Goal: Transaction & Acquisition: Purchase product/service

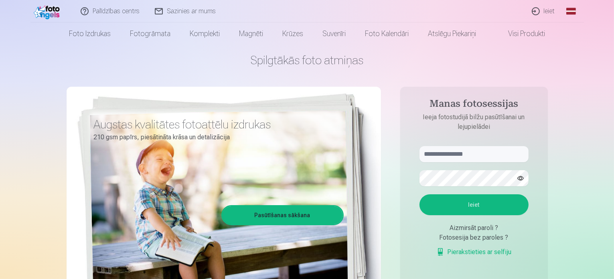
scroll to position [40, 0]
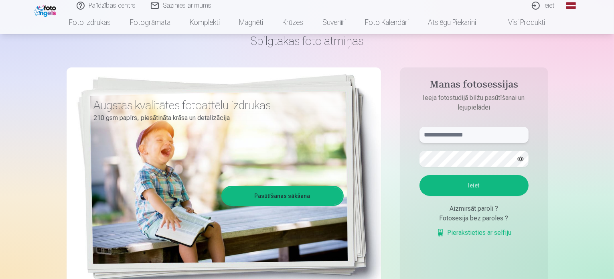
click at [485, 128] on input "text" at bounding box center [474, 135] width 109 height 16
type input "**********"
click at [479, 191] on button "Ieiet" at bounding box center [474, 185] width 109 height 21
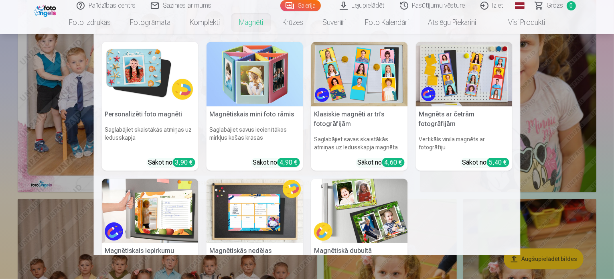
scroll to position [241, 0]
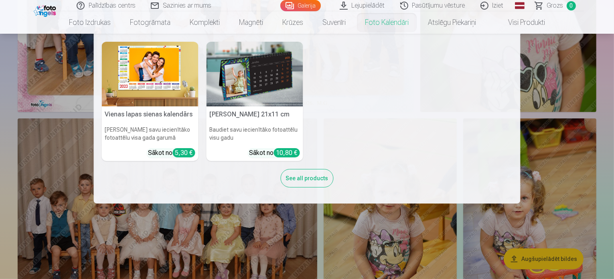
click at [172, 74] on img at bounding box center [150, 74] width 97 height 65
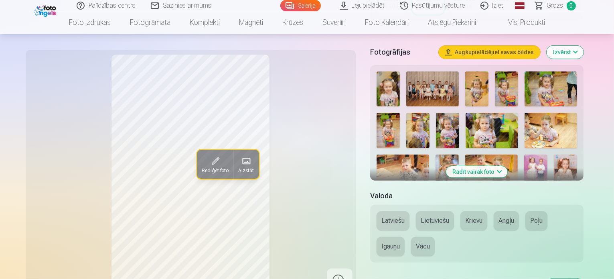
scroll to position [201, 0]
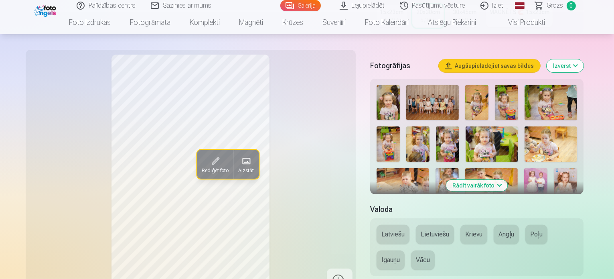
click at [488, 180] on button "Rādīt vairāk foto" at bounding box center [476, 185] width 61 height 11
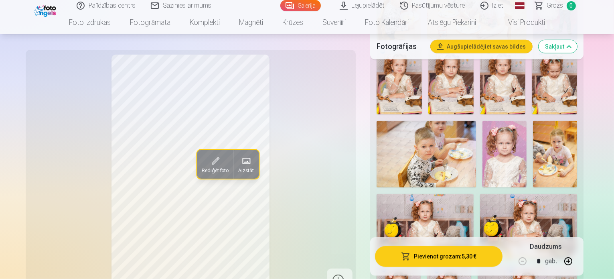
scroll to position [722, 0]
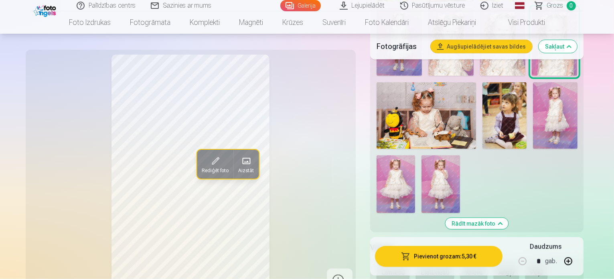
scroll to position [963, 0]
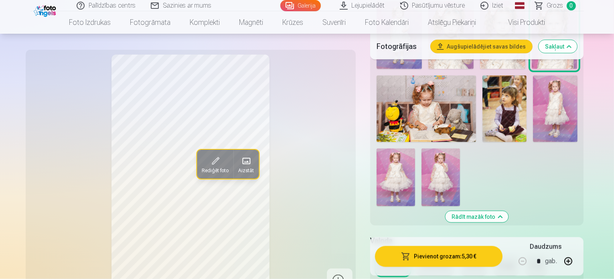
scroll to position [1083, 0]
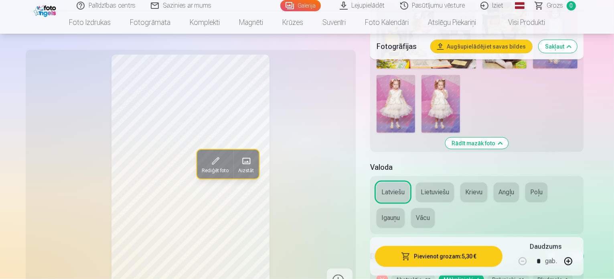
click at [422, 274] on button "Abstraktie 20" at bounding box center [413, 279] width 45 height 11
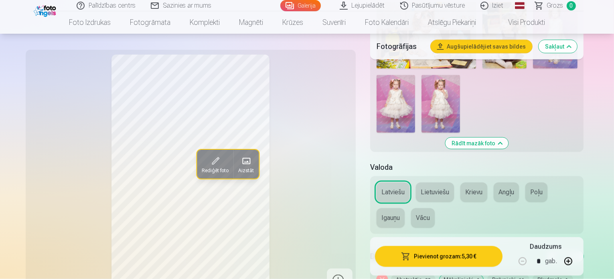
click at [467, 274] on button "Mākslinieki 6" at bounding box center [461, 279] width 45 height 11
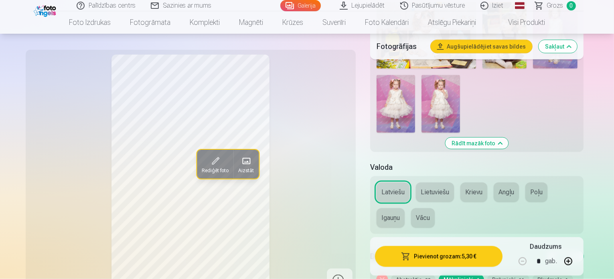
click at [508, 274] on button "Dzīvnieki 11" at bounding box center [508, 279] width 42 height 11
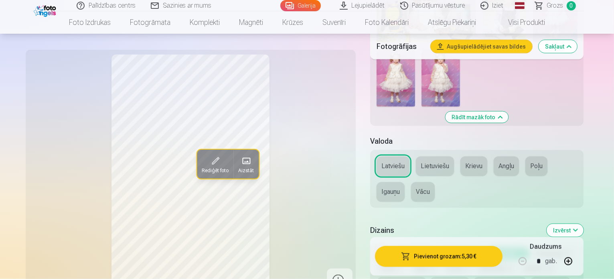
scroll to position [1123, 0]
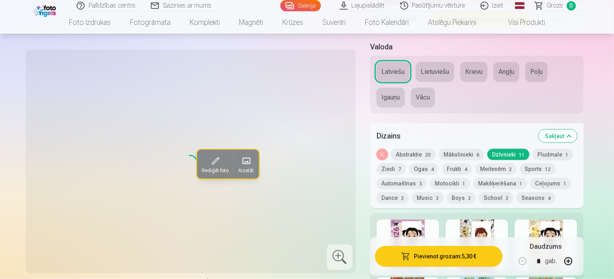
scroll to position [1083, 0]
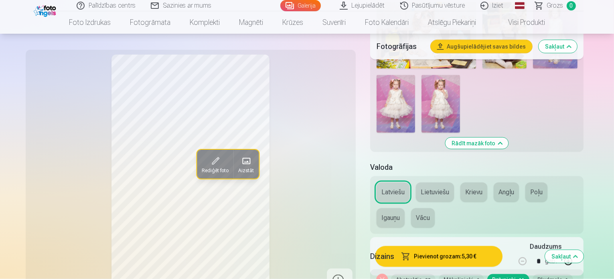
click at [477, 274] on button "Mākslinieki 6" at bounding box center [461, 279] width 45 height 11
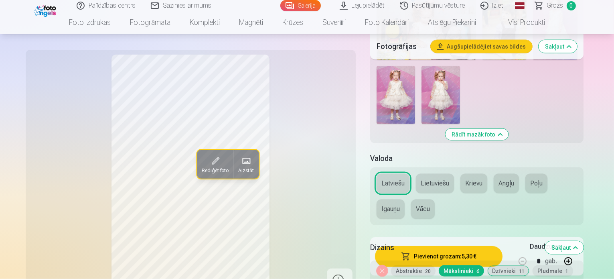
scroll to position [1043, 0]
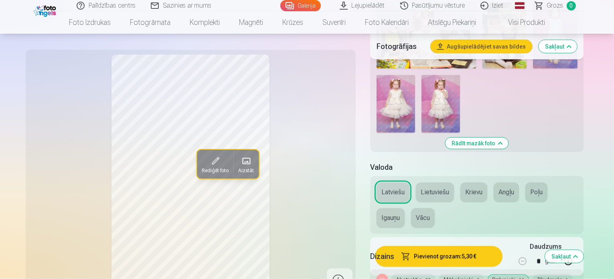
scroll to position [1083, 0]
click at [420, 274] on button "Abstraktie 20" at bounding box center [413, 279] width 45 height 11
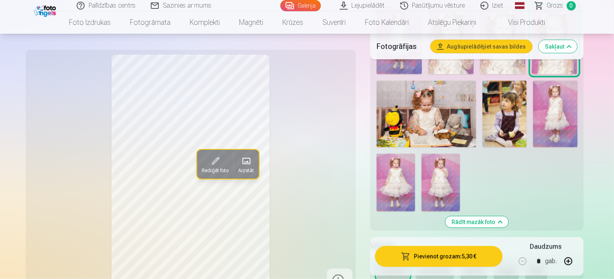
scroll to position [1003, 0]
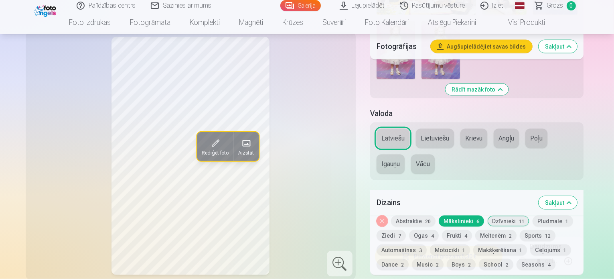
scroll to position [1123, 0]
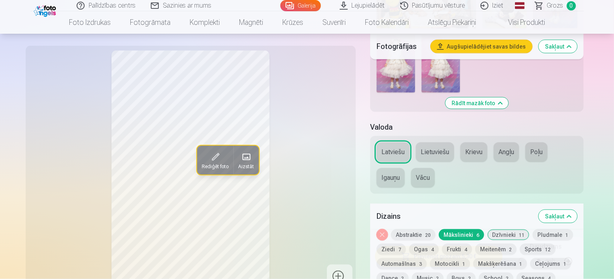
click at [517, 272] on button "Seasons 4" at bounding box center [536, 277] width 39 height 11
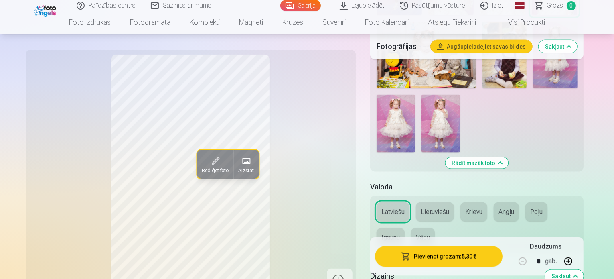
scroll to position [1083, 0]
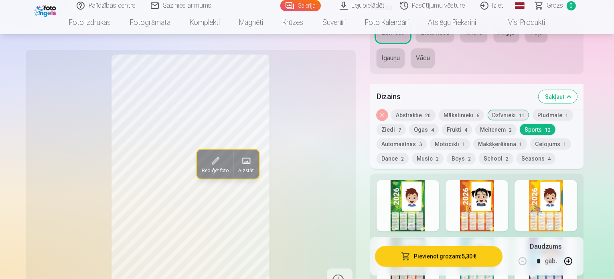
scroll to position [1244, 0]
click at [475, 123] on button "Meitenēm 2" at bounding box center [495, 128] width 41 height 11
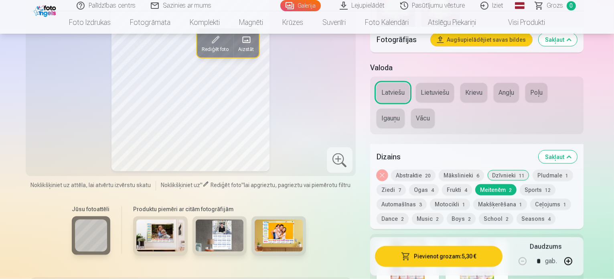
scroll to position [1083, 0]
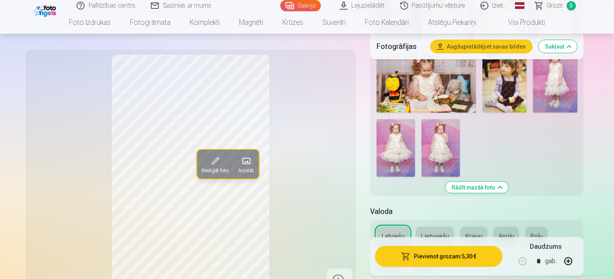
scroll to position [1043, 0]
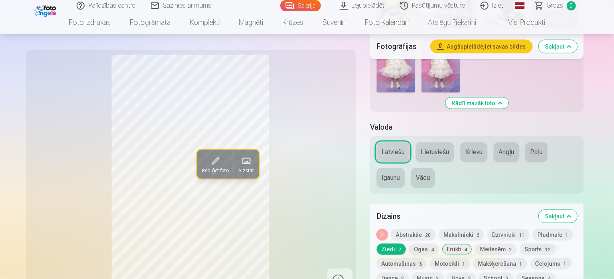
click at [568, 232] on span "1" at bounding box center [567, 235] width 3 height 6
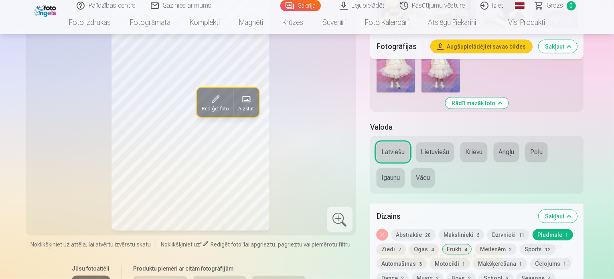
click at [512, 229] on button "Dzīvnieki 11" at bounding box center [508, 234] width 42 height 11
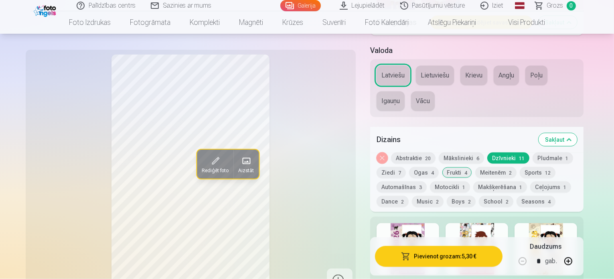
scroll to position [1244, 0]
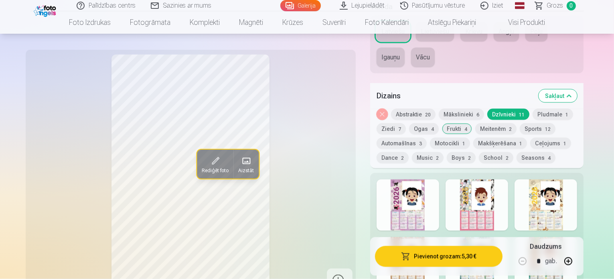
click at [481, 109] on button "Mākslinieki 6" at bounding box center [461, 114] width 45 height 11
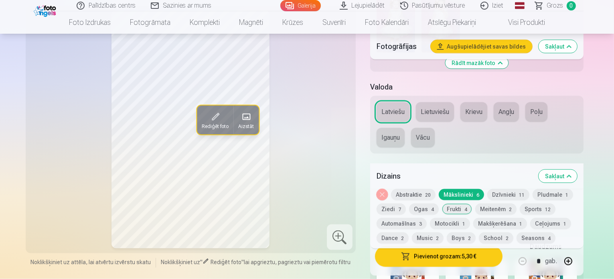
scroll to position [1083, 0]
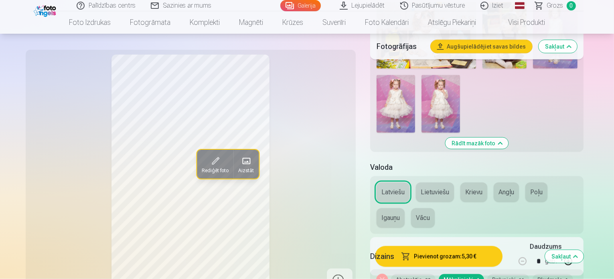
click at [431, 277] on span "20" at bounding box center [428, 280] width 6 height 6
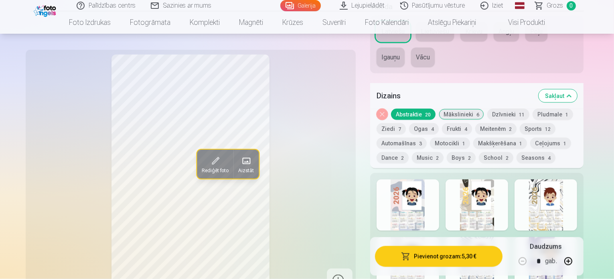
scroll to position [1284, 0]
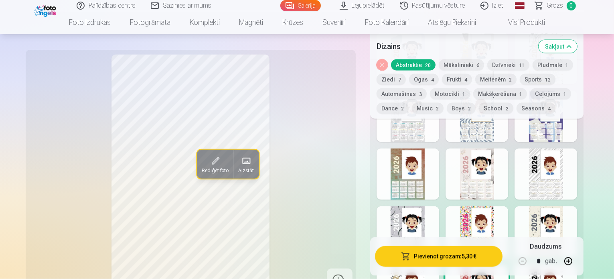
scroll to position [1404, 0]
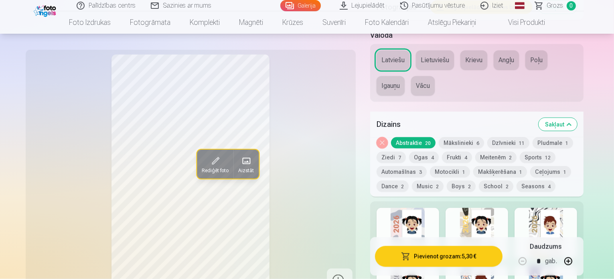
scroll to position [1203, 0]
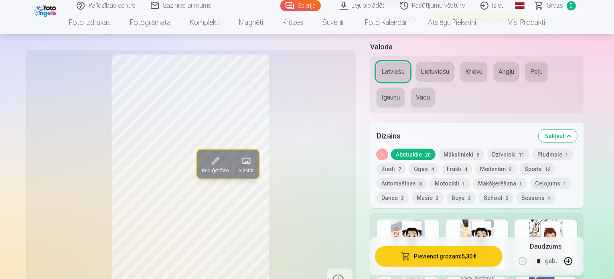
click at [549, 149] on button "Pludmale 1" at bounding box center [553, 154] width 41 height 11
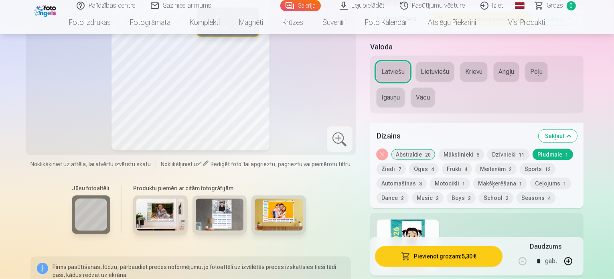
scroll to position [1043, 0]
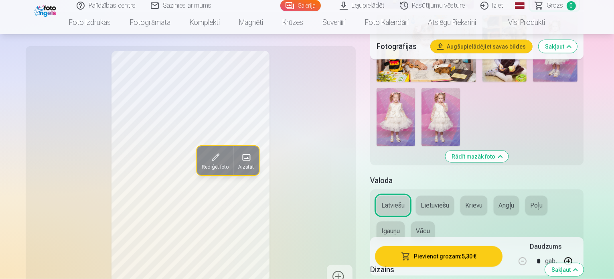
scroll to position [1083, 0]
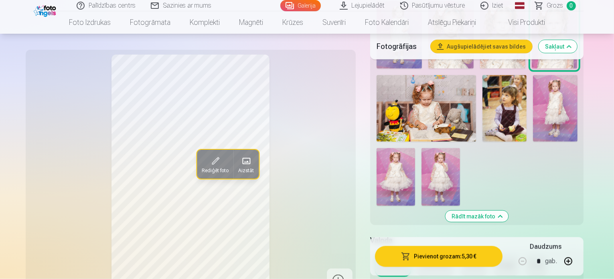
scroll to position [1043, 0]
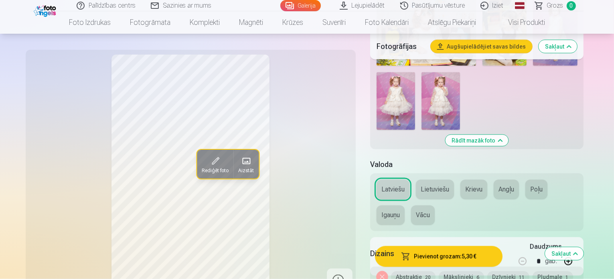
scroll to position [1163, 0]
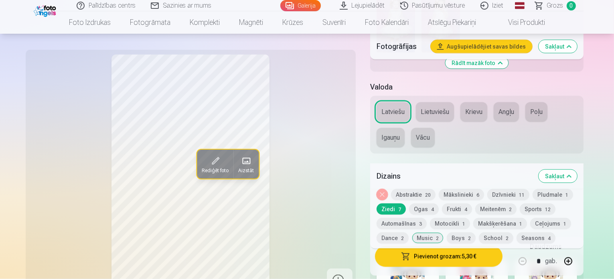
click at [517, 232] on button "Seasons 4" at bounding box center [536, 237] width 39 height 11
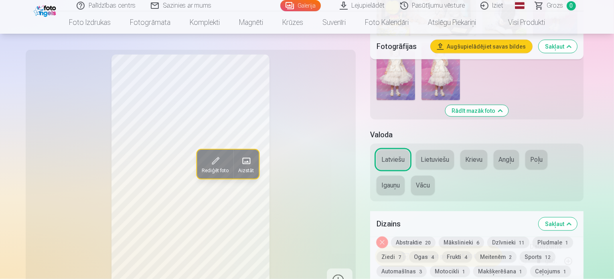
scroll to position [1083, 0]
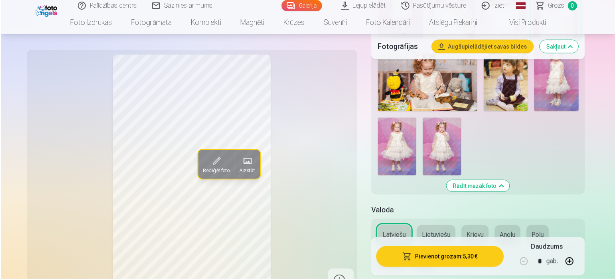
scroll to position [1043, 0]
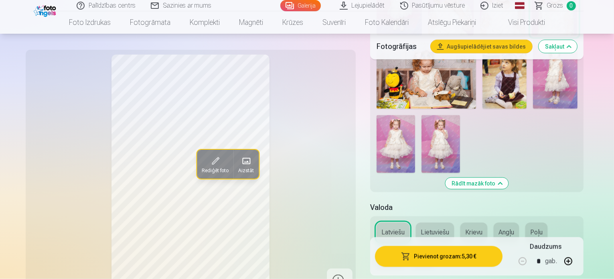
click at [428, 260] on button "Pievienot grozam : 5,30 €" at bounding box center [439, 256] width 128 height 21
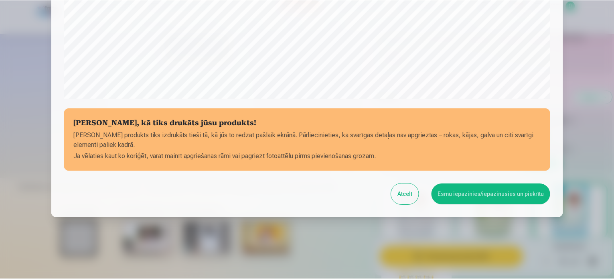
scroll to position [298, 0]
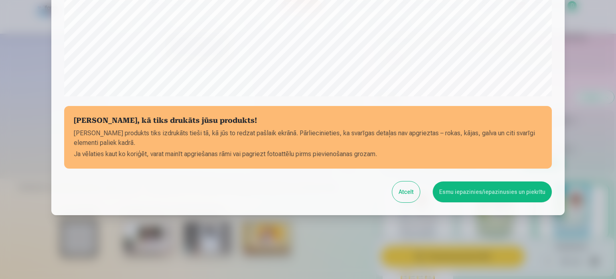
click at [473, 188] on button "Esmu iepazinies/iepazinusies un piekrītu" at bounding box center [492, 191] width 119 height 21
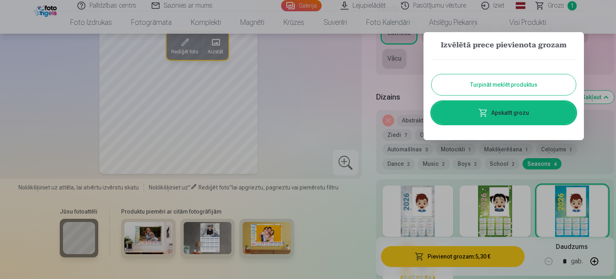
click at [490, 91] on button "Turpināt meklēt produktus" at bounding box center [504, 84] width 144 height 21
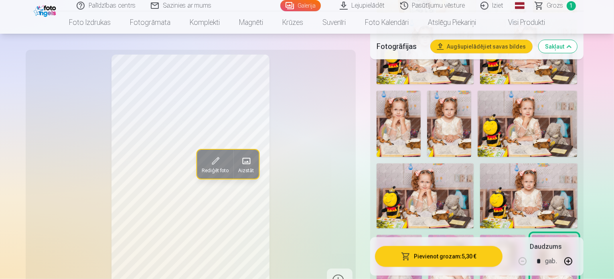
scroll to position [762, 0]
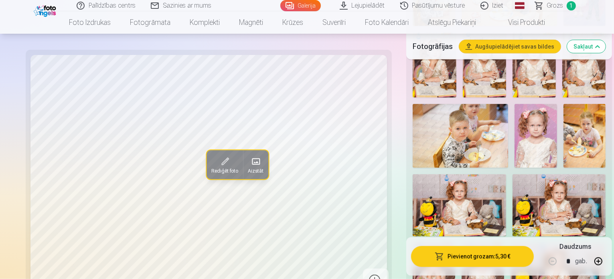
scroll to position [562, 0]
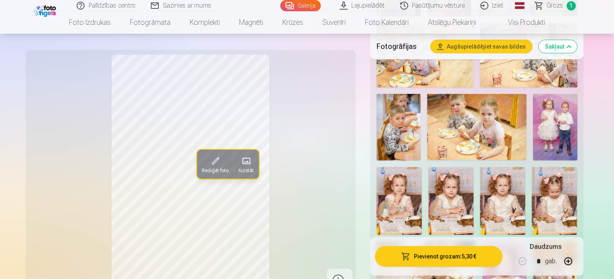
scroll to position [682, 0]
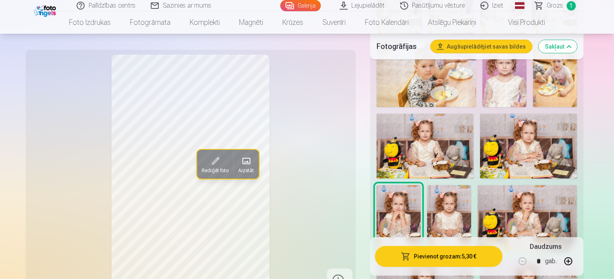
click at [427, 185] on img at bounding box center [449, 218] width 44 height 66
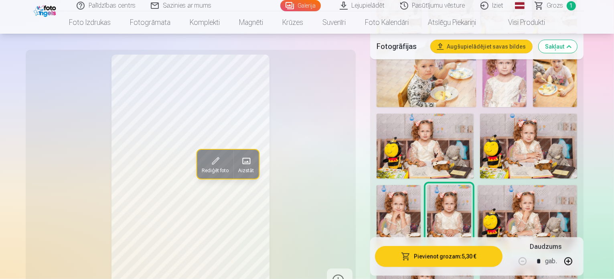
scroll to position [642, 0]
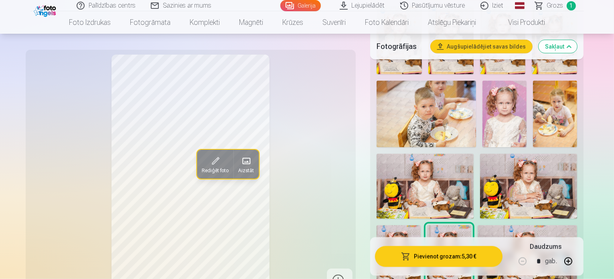
click at [421, 225] on img at bounding box center [399, 258] width 44 height 66
click at [427, 225] on img at bounding box center [449, 258] width 44 height 66
click at [421, 225] on img at bounding box center [399, 258] width 44 height 66
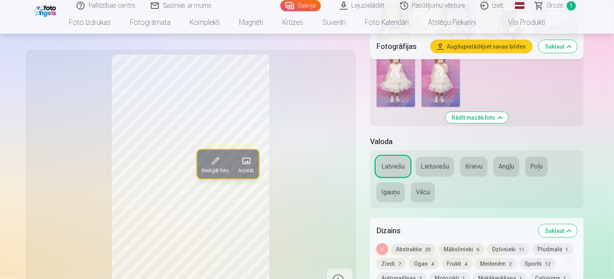
scroll to position [1123, 0]
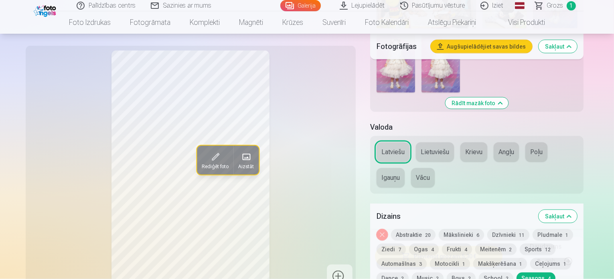
click at [434, 229] on div "Noņemiet dizainu Abstraktie 20 Mākslinieki 6 Dzīvnieki 11 Pludmale 1 Ziedi 7 Og…" at bounding box center [477, 258] width 214 height 59
click at [479, 272] on button "School 2" at bounding box center [496, 277] width 34 height 11
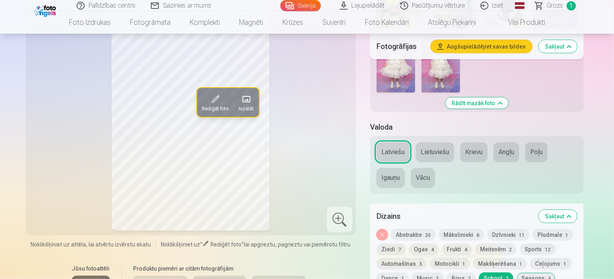
click at [447, 272] on button "Boys 2" at bounding box center [461, 277] width 29 height 11
click at [444, 272] on button "Music 2" at bounding box center [428, 277] width 32 height 11
click at [409, 272] on button "Dance 2" at bounding box center [393, 277] width 32 height 11
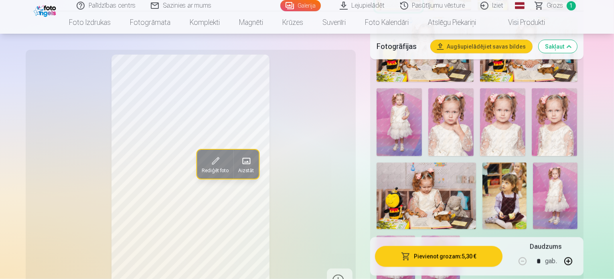
scroll to position [1043, 0]
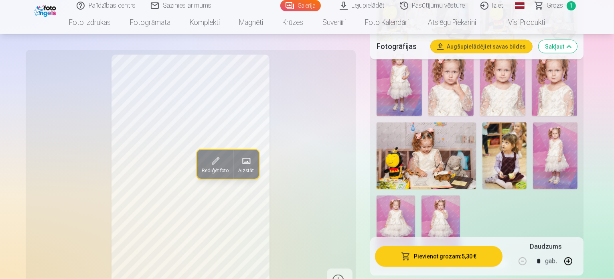
scroll to position [1003, 0]
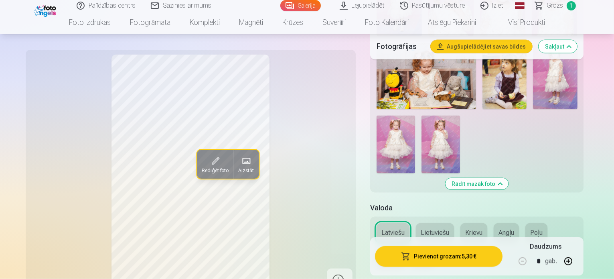
scroll to position [1083, 0]
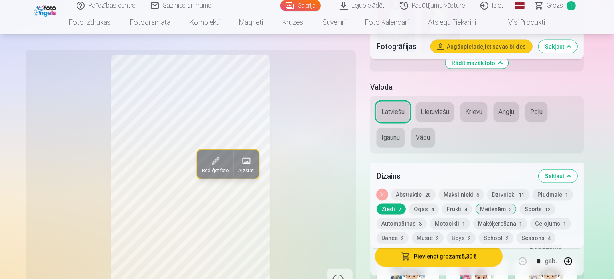
scroll to position [1123, 0]
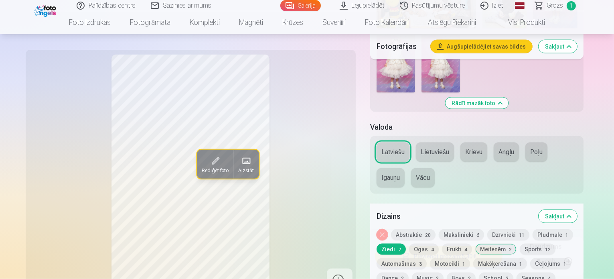
click at [528, 229] on button "Dzīvnieki 11" at bounding box center [508, 234] width 42 height 11
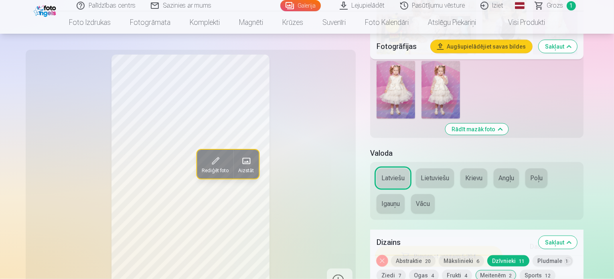
scroll to position [1083, 0]
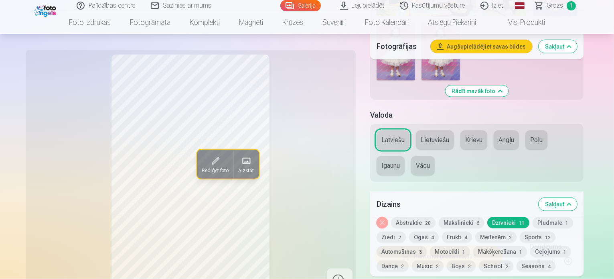
scroll to position [1163, 0]
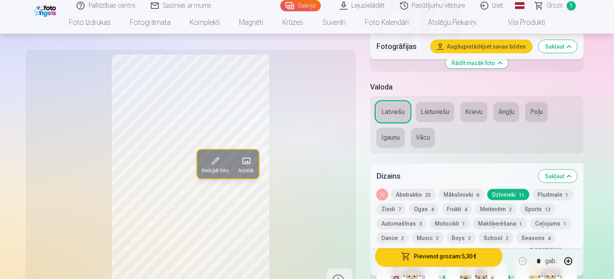
click at [467, 189] on button "Mākslinieki 6" at bounding box center [461, 194] width 45 height 11
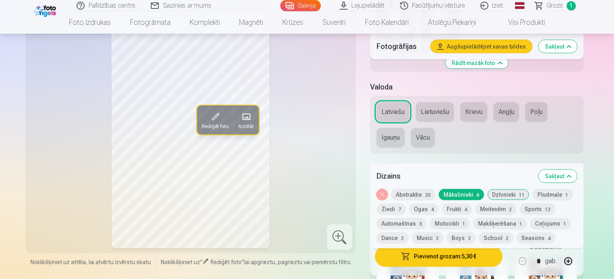
scroll to position [1083, 0]
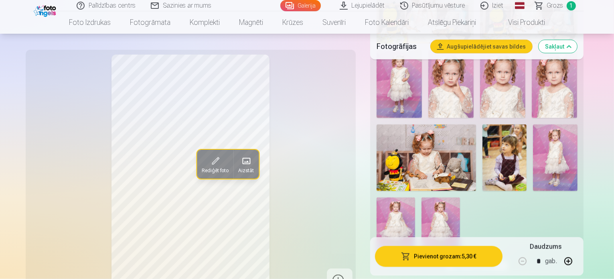
scroll to position [1003, 0]
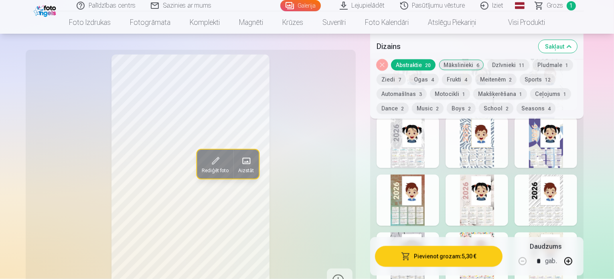
scroll to position [1404, 0]
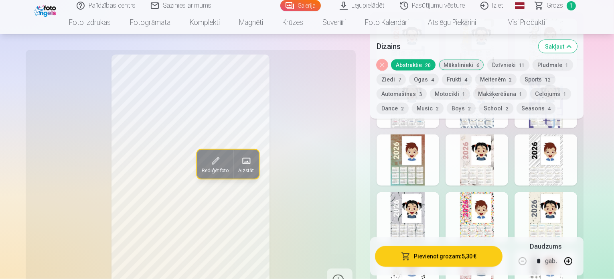
click at [444, 103] on button "Music 2" at bounding box center [428, 108] width 32 height 11
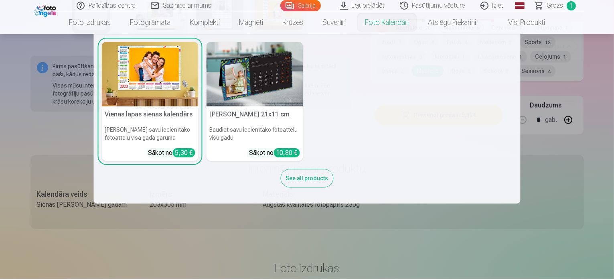
click at [147, 73] on img at bounding box center [150, 74] width 97 height 65
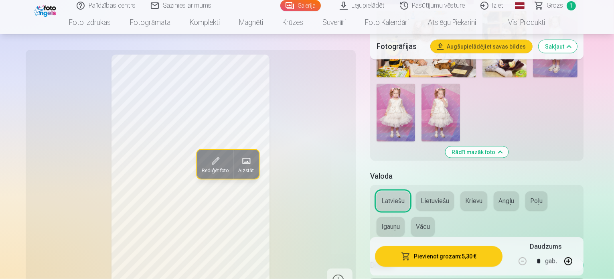
scroll to position [1163, 0]
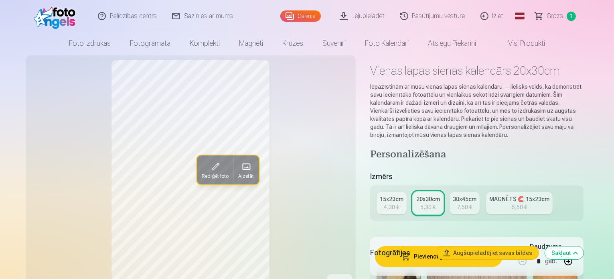
scroll to position [0, 0]
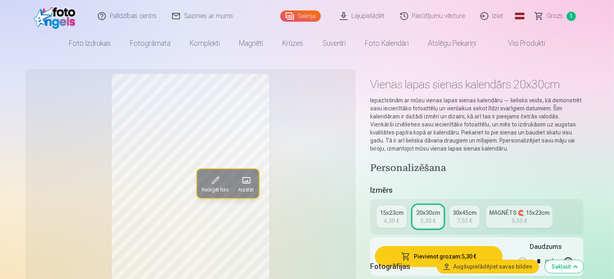
click at [471, 217] on div "7,50 €" at bounding box center [464, 221] width 15 height 8
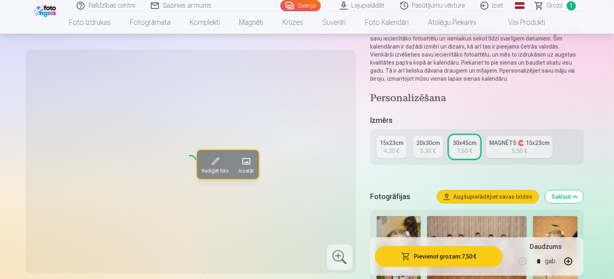
scroll to position [80, 0]
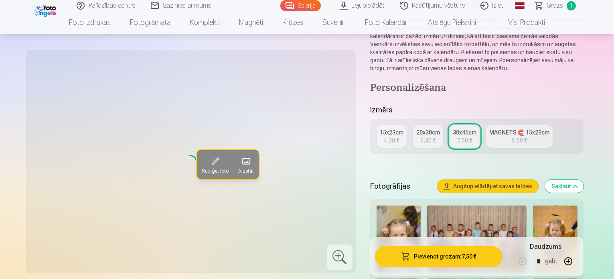
click at [436, 136] on div "5,30 €" at bounding box center [427, 140] width 15 height 8
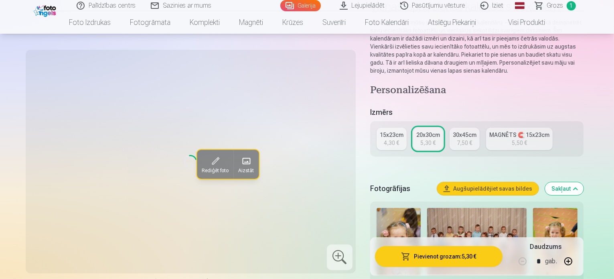
scroll to position [80, 0]
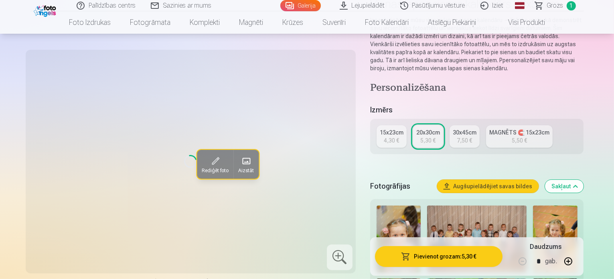
click at [399, 125] on link "15x23cm 4,30 €" at bounding box center [392, 136] width 30 height 22
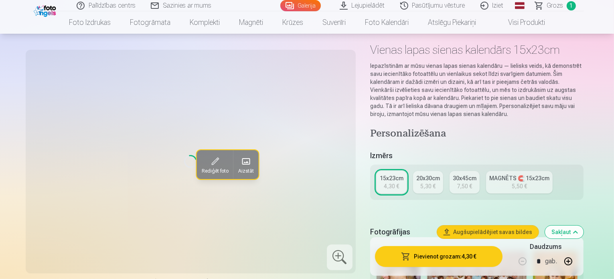
scroll to position [80, 0]
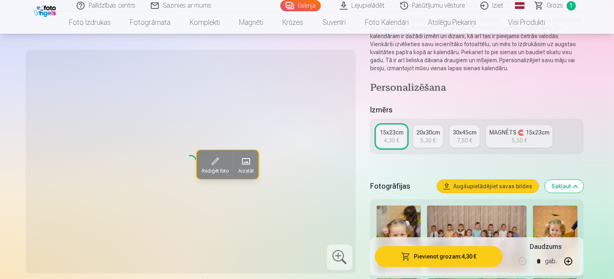
click at [432, 136] on div "5,30 €" at bounding box center [427, 140] width 15 height 8
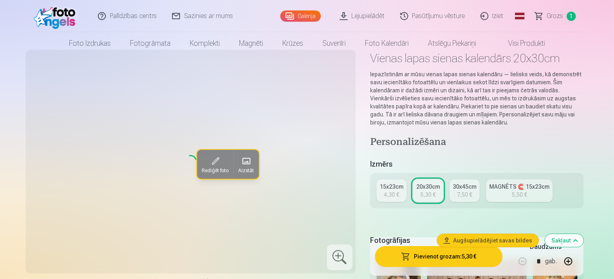
scroll to position [40, 0]
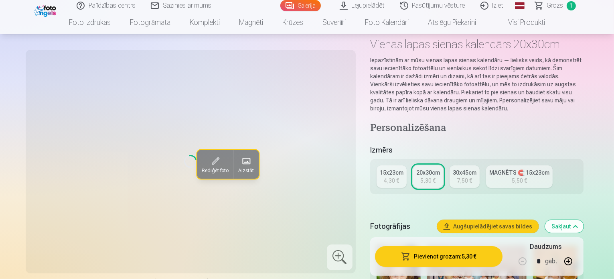
click at [471, 177] on div "7,50 €" at bounding box center [464, 181] width 15 height 8
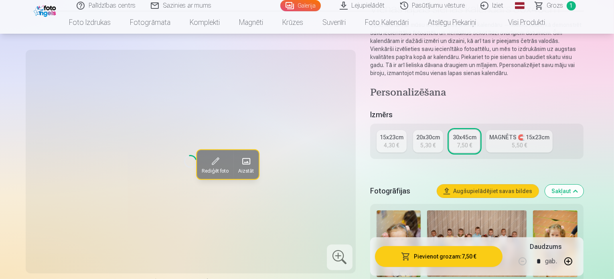
scroll to position [80, 0]
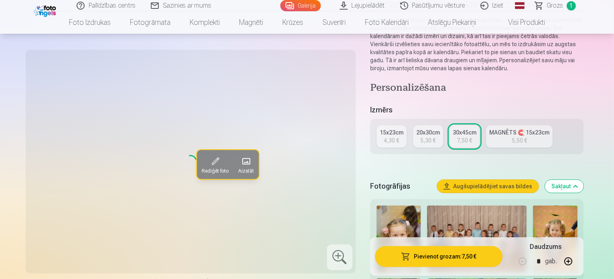
click at [565, 9] on link "Grozs 1" at bounding box center [556, 5] width 56 height 11
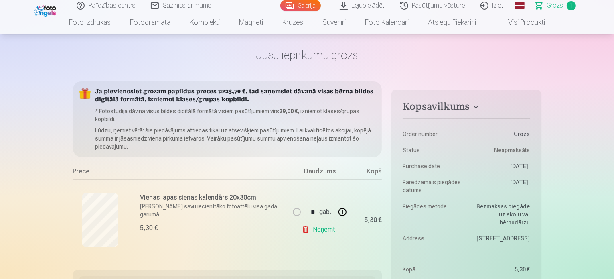
scroll to position [40, 0]
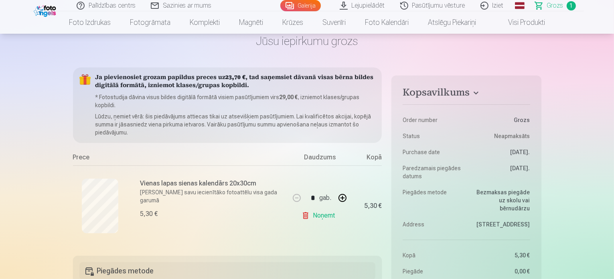
click at [213, 193] on p "[PERSON_NAME] savu iecienītāko fotoattēlu visa gada garumā" at bounding box center [212, 196] width 145 height 16
click at [144, 209] on div "5,30 €" at bounding box center [149, 214] width 18 height 10
click at [315, 213] on link "Noņemt" at bounding box center [320, 215] width 37 height 16
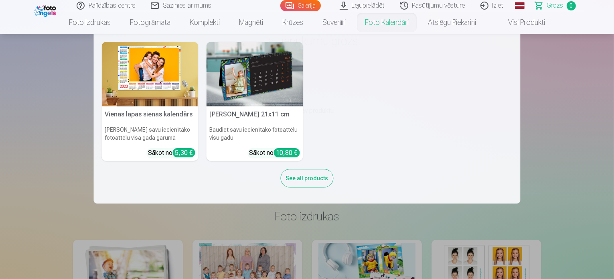
click at [171, 77] on img at bounding box center [150, 74] width 97 height 65
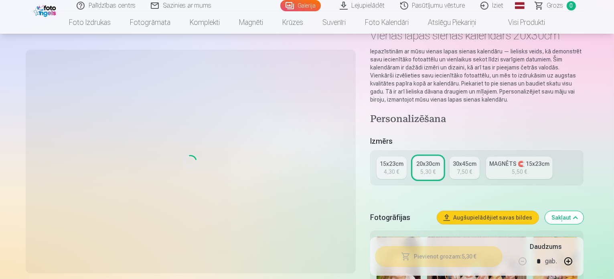
scroll to position [80, 0]
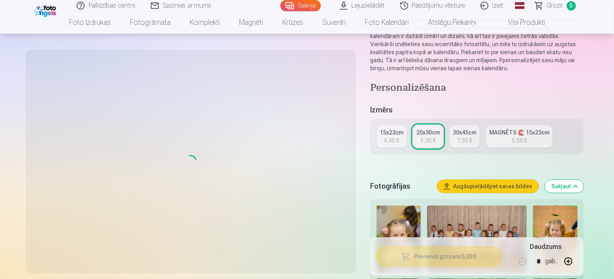
click at [467, 128] on div "30x45cm" at bounding box center [465, 132] width 24 height 8
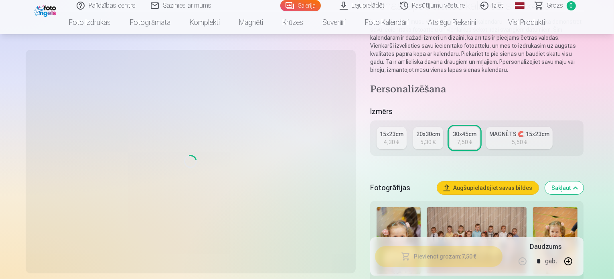
scroll to position [80, 0]
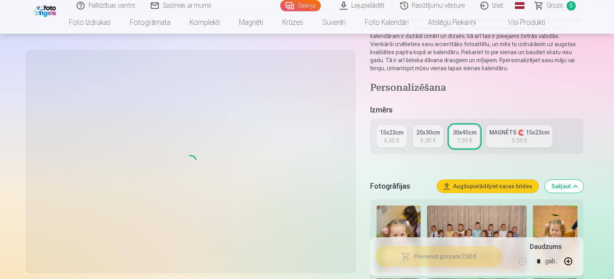
click at [550, 82] on h4 "Personalizēšana" at bounding box center [477, 88] width 214 height 13
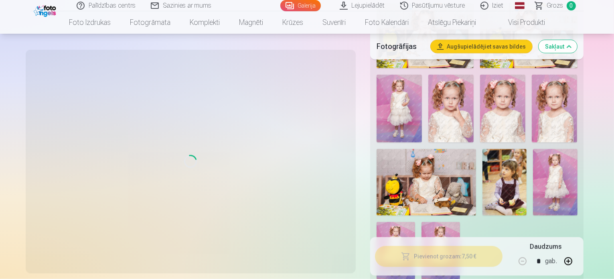
scroll to position [923, 0]
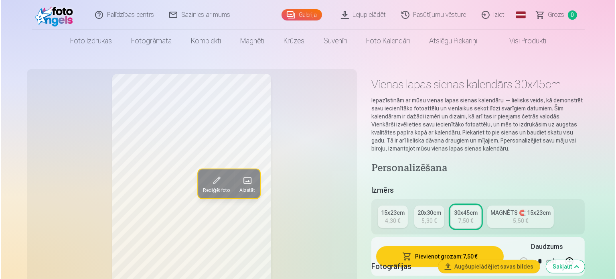
scroll to position [80, 0]
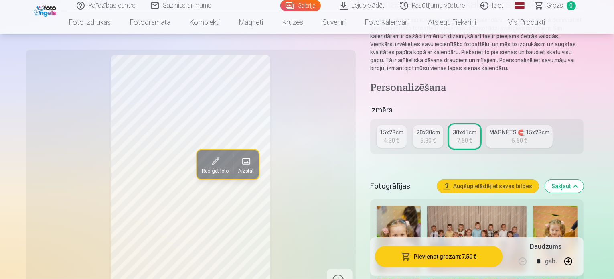
click at [464, 258] on button "Pievienot grozam : 7,50 €" at bounding box center [439, 256] width 128 height 21
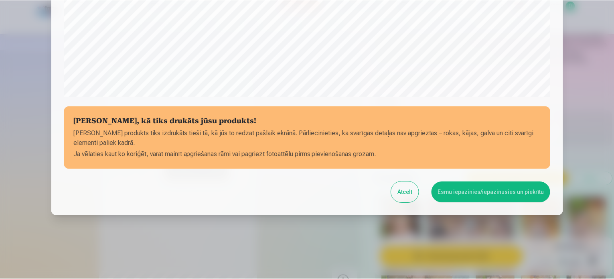
scroll to position [298, 0]
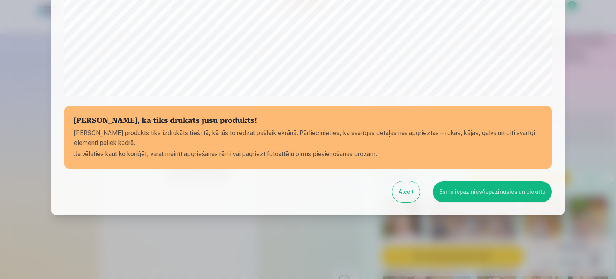
click at [497, 194] on button "Esmu iepazinies/iepazinusies un piekrītu" at bounding box center [492, 191] width 119 height 21
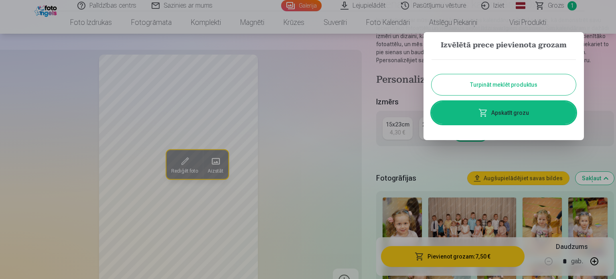
click at [516, 81] on button "Turpināt meklēt produktus" at bounding box center [504, 84] width 144 height 21
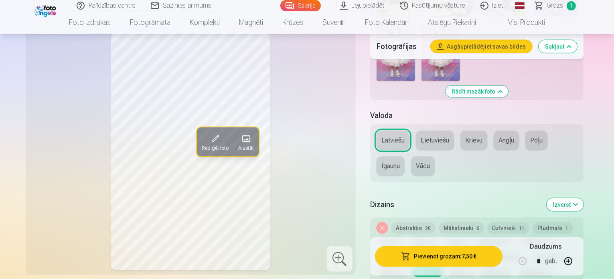
scroll to position [1083, 0]
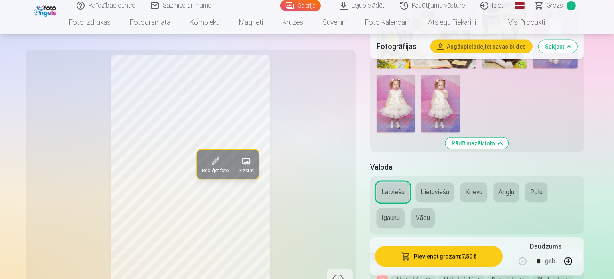
click at [553, 274] on button "Pludmale 1" at bounding box center [553, 279] width 41 height 11
click at [523, 274] on button "Dzīvnieki 11" at bounding box center [508, 279] width 42 height 11
click at [467, 274] on button "Mākslinieki 6" at bounding box center [461, 279] width 45 height 11
click at [408, 274] on button "Abstraktie 20" at bounding box center [413, 279] width 45 height 11
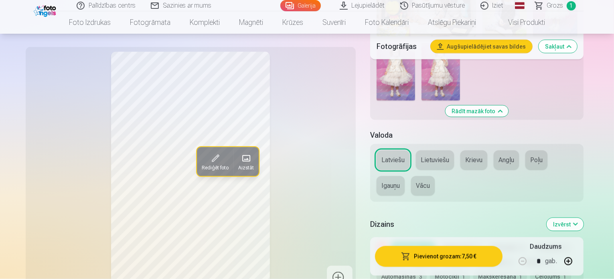
scroll to position [1163, 0]
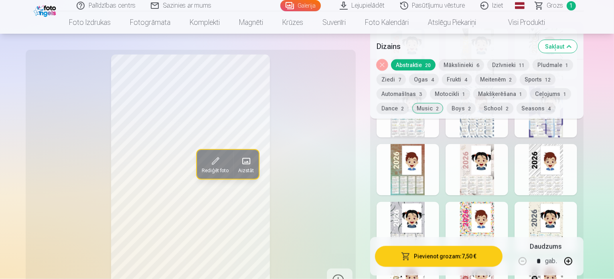
scroll to position [1444, 0]
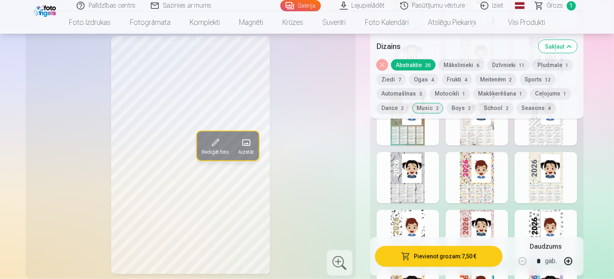
click at [517, 106] on button "Seasons 4" at bounding box center [536, 108] width 39 height 11
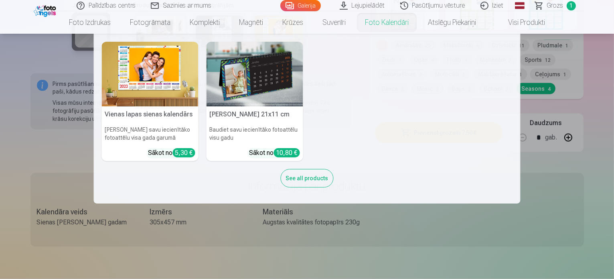
click at [143, 89] on img at bounding box center [150, 74] width 97 height 65
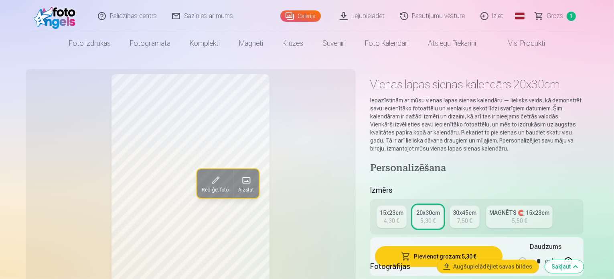
click at [477, 209] on div "30x45cm" at bounding box center [465, 213] width 24 height 8
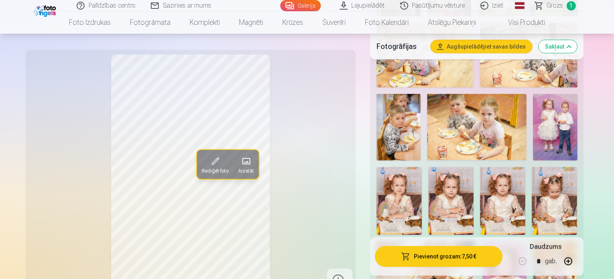
scroll to position [521, 0]
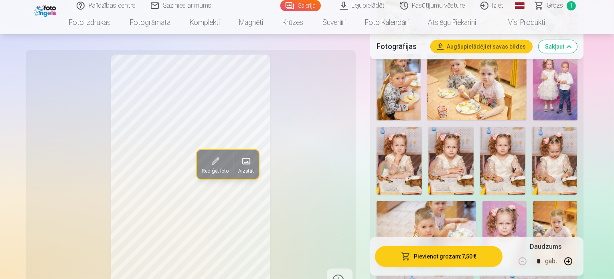
click at [527, 201] on img at bounding box center [505, 234] width 44 height 66
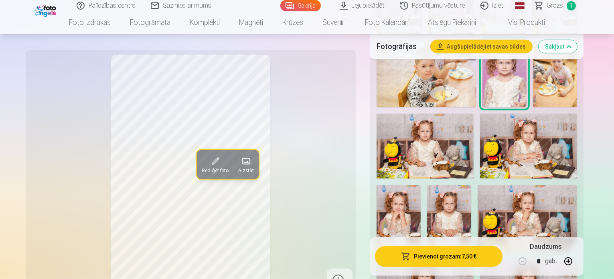
scroll to position [722, 0]
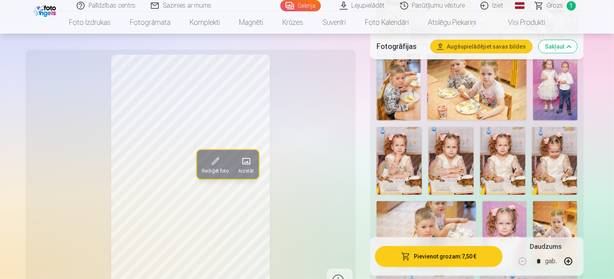
scroll to position [441, 0]
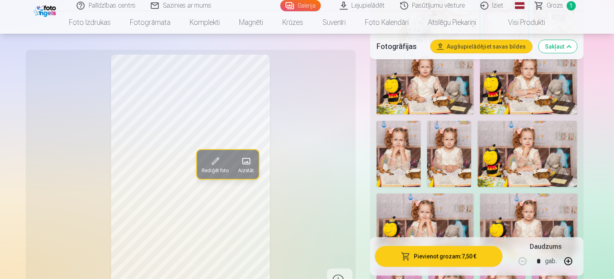
scroll to position [762, 0]
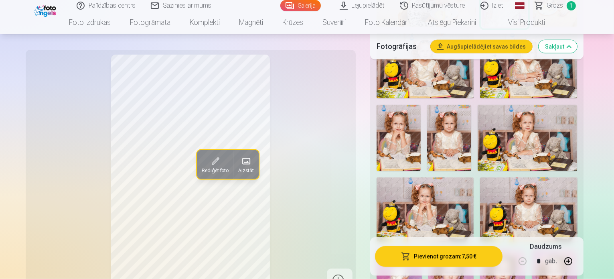
click at [532, 249] on img at bounding box center [554, 283] width 45 height 68
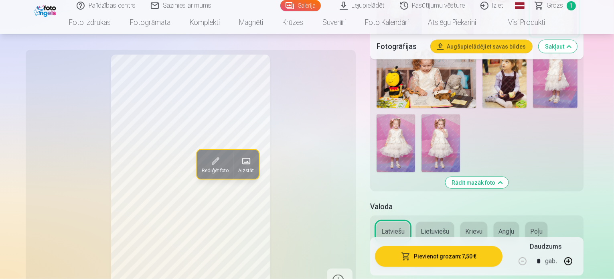
scroll to position [1003, 0]
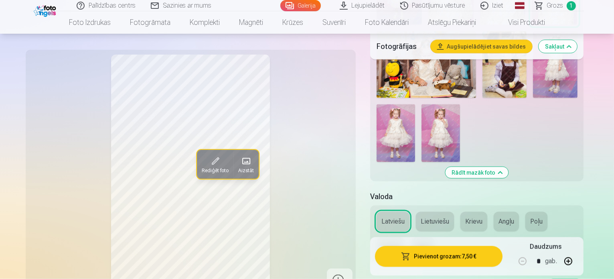
scroll to position [1043, 0]
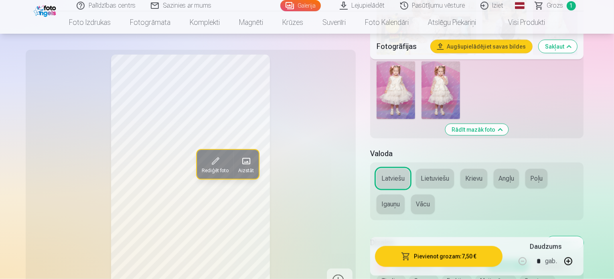
scroll to position [1083, 0]
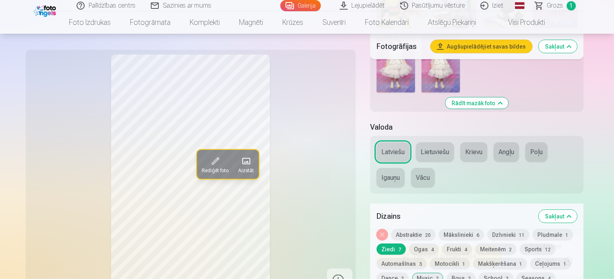
scroll to position [1043, 0]
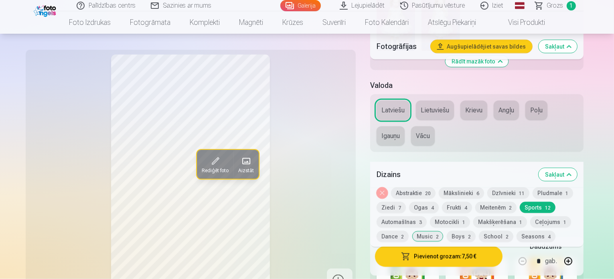
scroll to position [1163, 0]
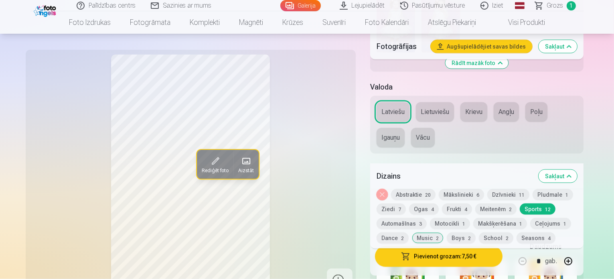
click at [473, 218] on button "Makšķerēšana 1" at bounding box center [500, 223] width 54 height 11
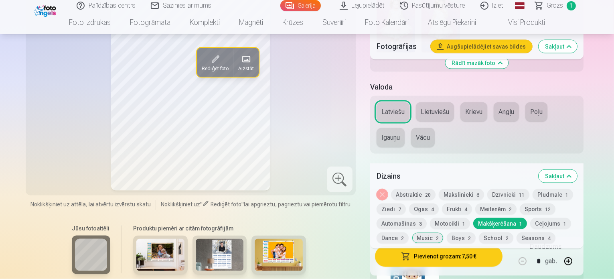
scroll to position [1043, 0]
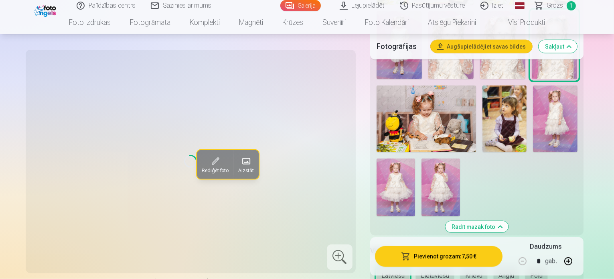
scroll to position [963, 0]
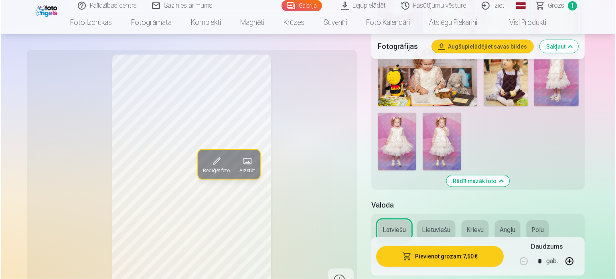
scroll to position [1123, 0]
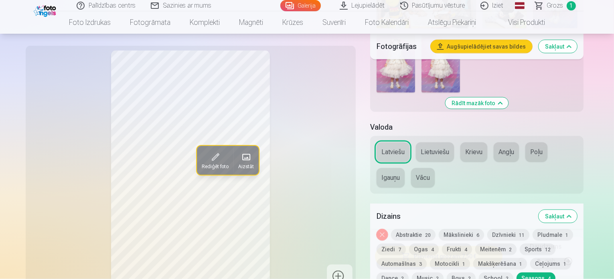
click at [447, 256] on button "Pievienot grozam : 7,50 €" at bounding box center [439, 256] width 128 height 21
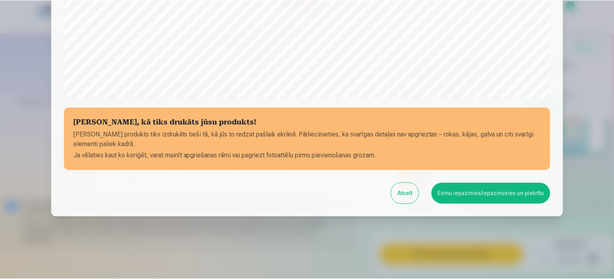
scroll to position [298, 0]
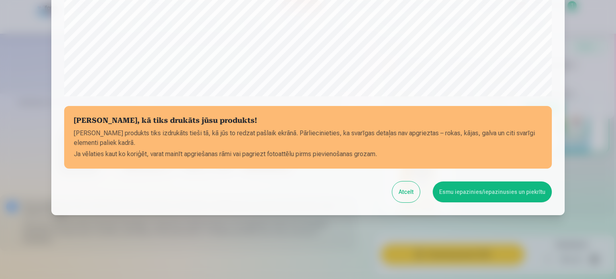
click at [467, 195] on button "Esmu iepazinies/iepazinusies un piekrītu" at bounding box center [492, 191] width 119 height 21
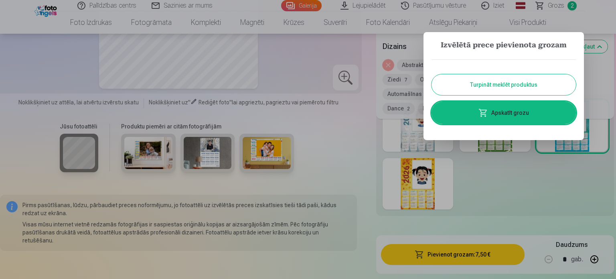
click at [530, 81] on button "Turpināt meklēt produktus" at bounding box center [504, 84] width 144 height 21
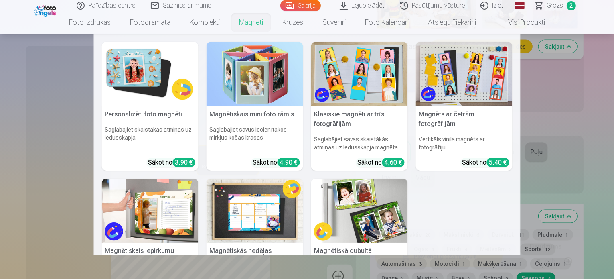
click at [156, 74] on img at bounding box center [150, 74] width 97 height 65
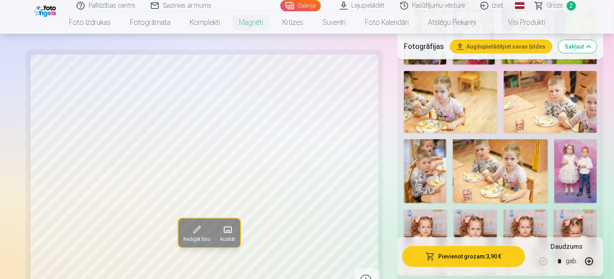
scroll to position [441, 0]
click at [554, 146] on img at bounding box center [575, 171] width 43 height 64
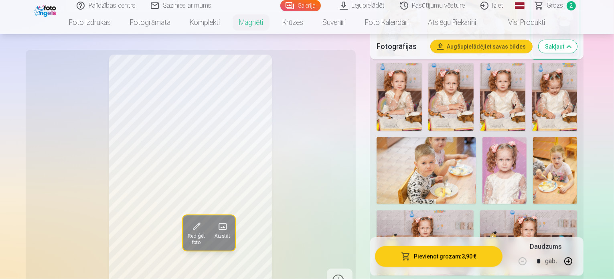
scroll to position [602, 0]
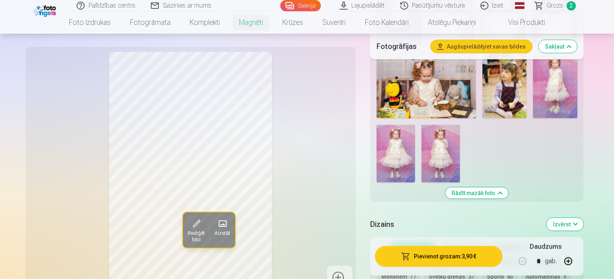
scroll to position [1043, 0]
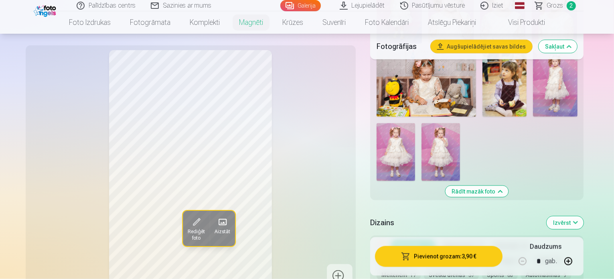
click at [469, 240] on button "Mākslinieki 15" at bounding box center [463, 245] width 48 height 11
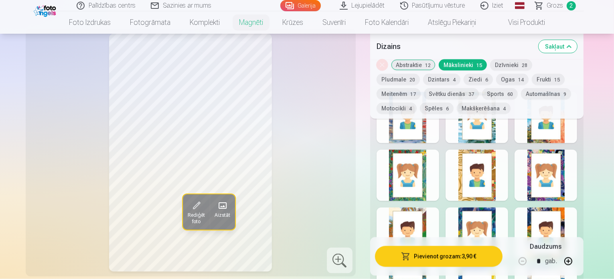
scroll to position [1244, 0]
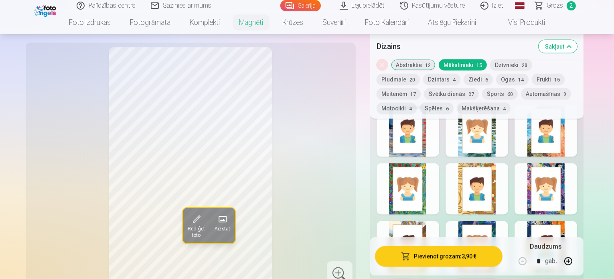
click at [520, 63] on button "Dzīvnieki 28" at bounding box center [511, 64] width 42 height 11
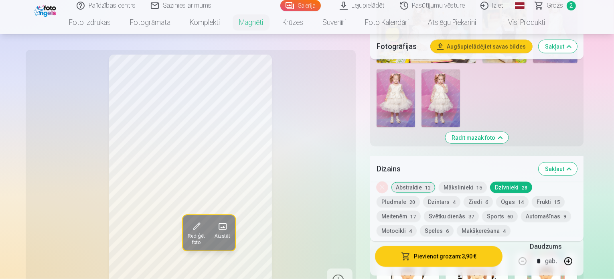
scroll to position [1083, 0]
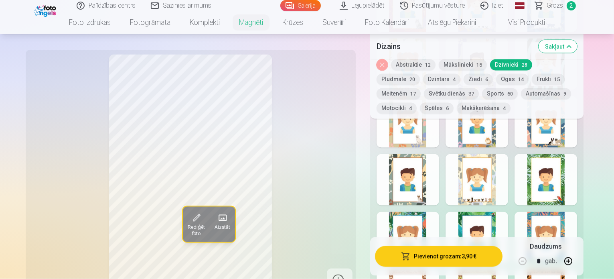
scroll to position [1484, 0]
click at [420, 74] on button "Pludmale 20" at bounding box center [398, 79] width 43 height 11
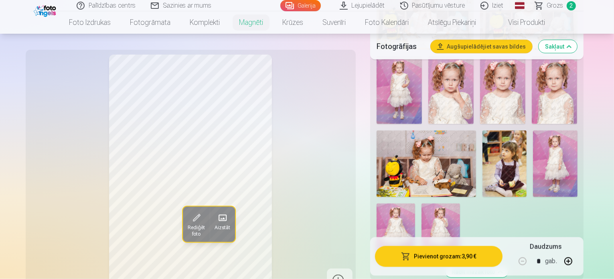
scroll to position [963, 0]
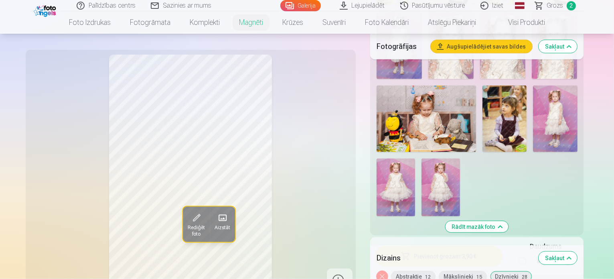
scroll to position [1003, 0]
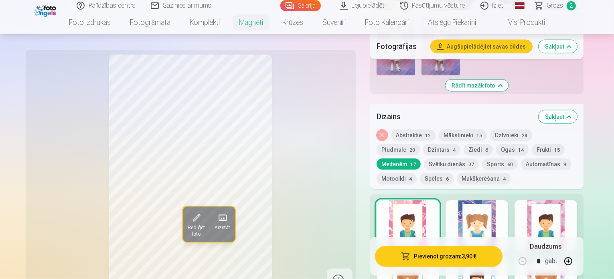
scroll to position [1163, 0]
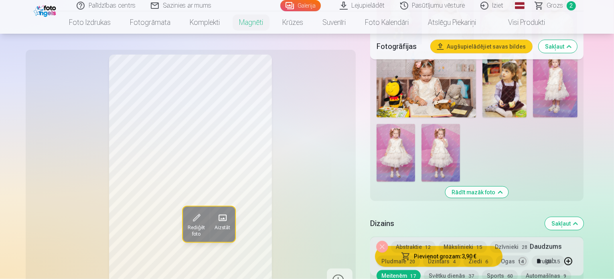
scroll to position [1083, 0]
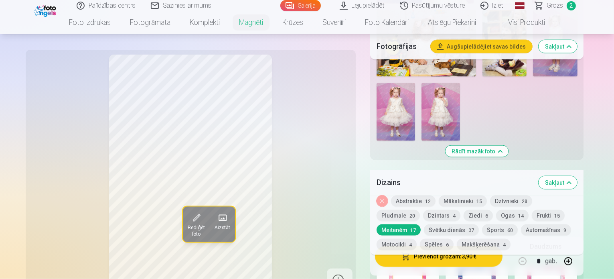
click at [532, 210] on button "Frukti 15" at bounding box center [548, 215] width 33 height 11
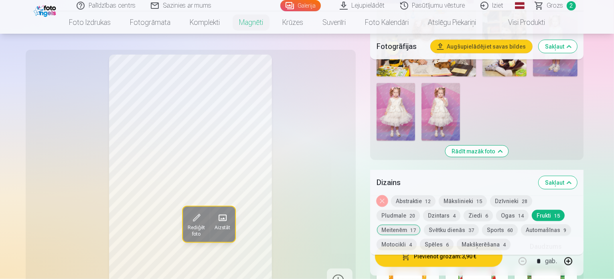
click at [496, 210] on button "Ogas 14" at bounding box center [512, 215] width 32 height 11
click at [464, 210] on button "Ziedi 6" at bounding box center [478, 215] width 29 height 11
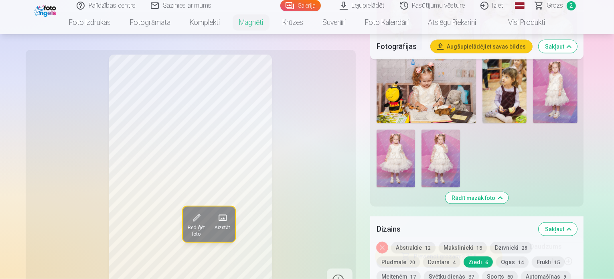
scroll to position [1043, 0]
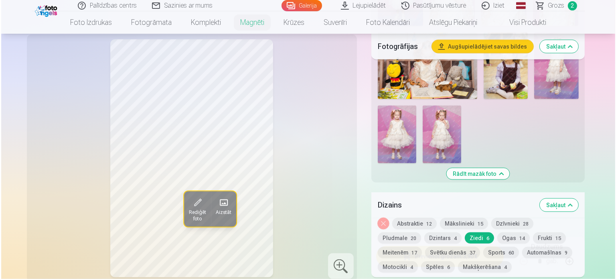
scroll to position [1163, 0]
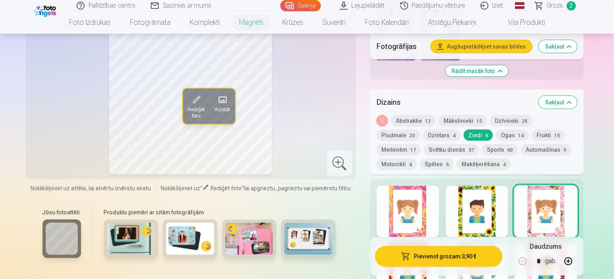
click at [478, 246] on button "Pievienot grozam : 3,90 €" at bounding box center [439, 256] width 128 height 21
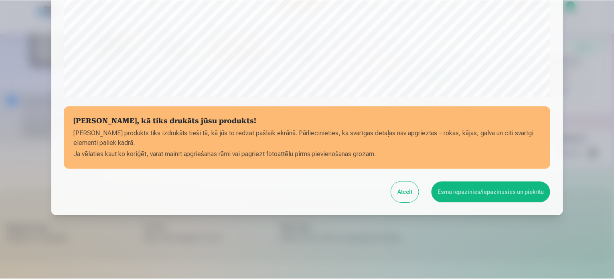
scroll to position [298, 0]
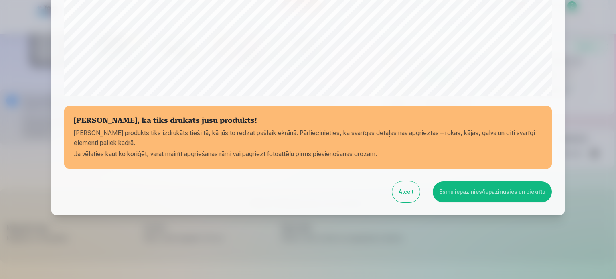
click at [489, 193] on button "Esmu iepazinies/iepazinusies un piekrītu" at bounding box center [492, 191] width 119 height 21
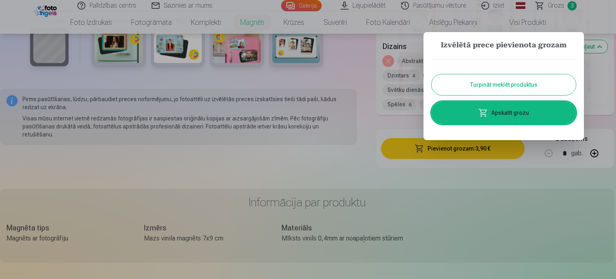
click at [531, 87] on button "Turpināt meklēt produktus" at bounding box center [504, 84] width 144 height 21
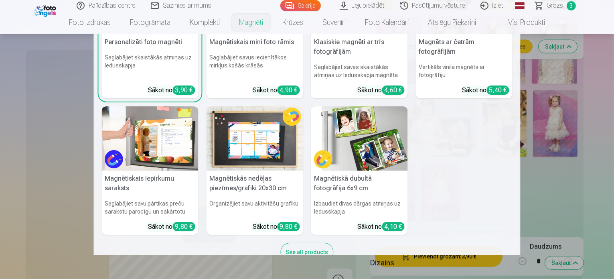
scroll to position [55, 0]
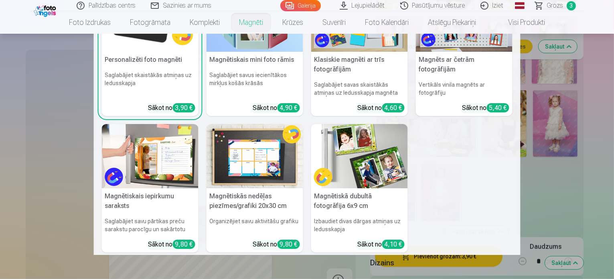
click at [491, 63] on h5 "Magnēts ar četrām fotogrāfijām" at bounding box center [464, 65] width 97 height 26
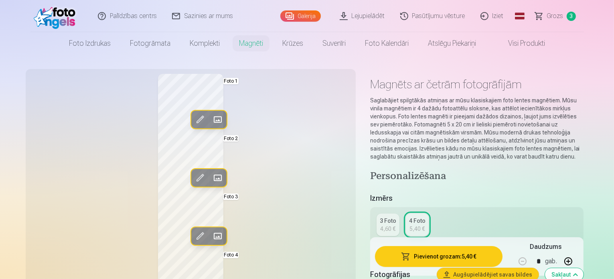
click at [193, 118] on span at bounding box center [199, 119] width 13 height 13
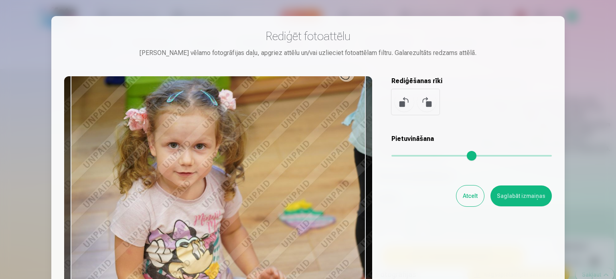
click at [472, 122] on div "Rediģēt fotoattēlu [PERSON_NAME] vēlamo fotogrāfijas daļu, apgriez attēlu un/va…" at bounding box center [308, 178] width 488 height 299
click at [472, 192] on button "Atcelt" at bounding box center [471, 195] width 28 height 21
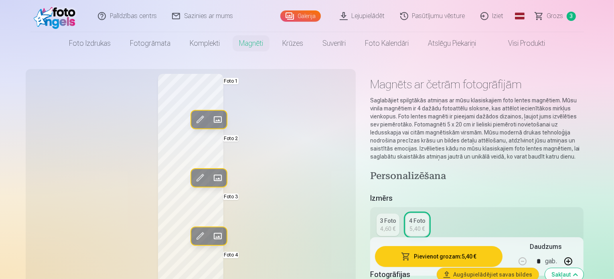
click at [211, 117] on span at bounding box center [217, 119] width 13 height 13
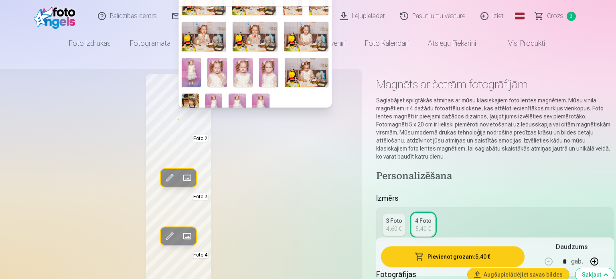
scroll to position [223, 0]
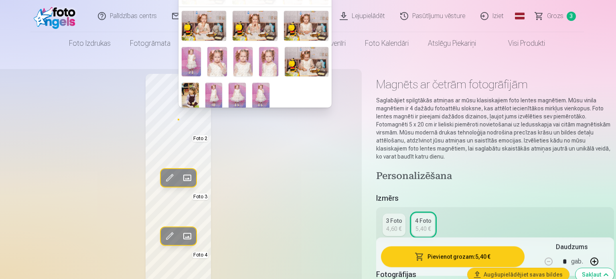
click at [301, 53] on img at bounding box center [307, 61] width 44 height 29
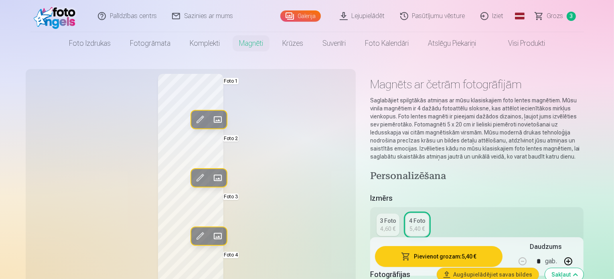
click at [211, 176] on span at bounding box center [217, 177] width 13 height 13
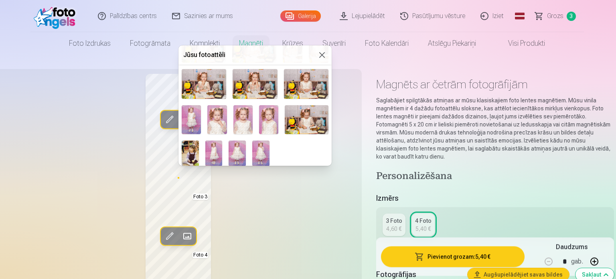
click at [239, 123] on img at bounding box center [242, 119] width 19 height 29
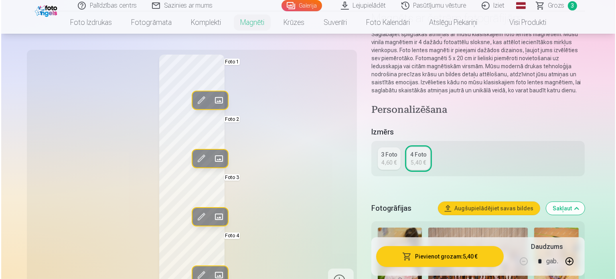
scroll to position [80, 0]
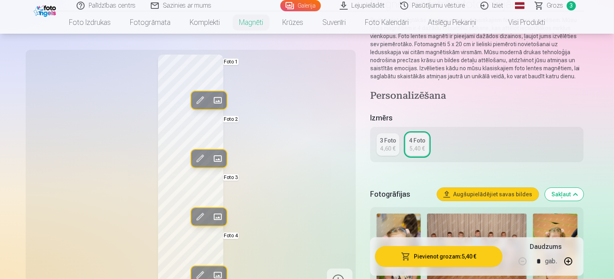
click at [211, 216] on span at bounding box center [217, 216] width 13 height 13
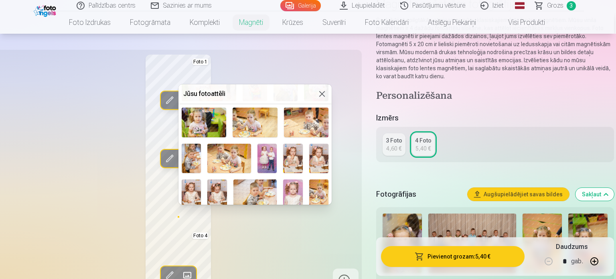
click at [312, 181] on img at bounding box center [318, 193] width 19 height 29
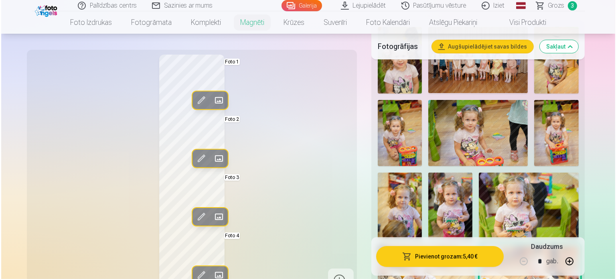
scroll to position [281, 0]
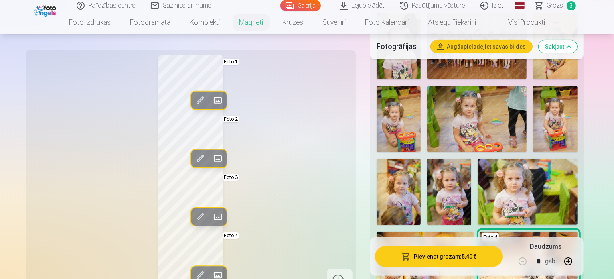
click at [209, 268] on button "Aizstāt" at bounding box center [218, 275] width 18 height 18
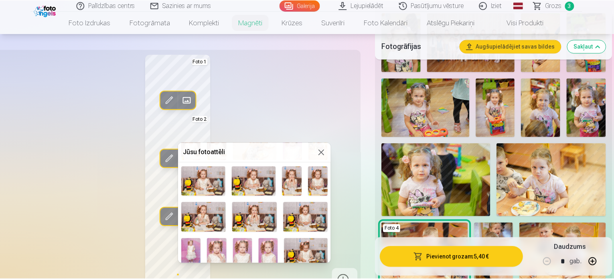
scroll to position [201, 0]
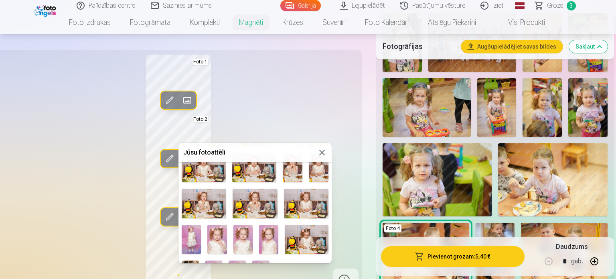
click at [218, 232] on img at bounding box center [216, 239] width 19 height 29
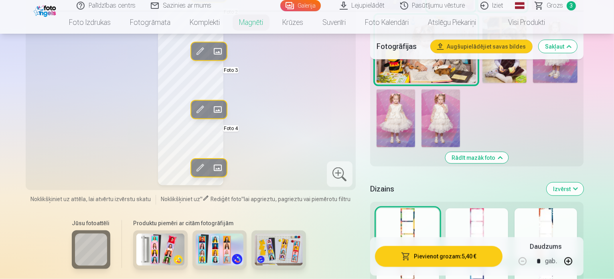
scroll to position [923, 0]
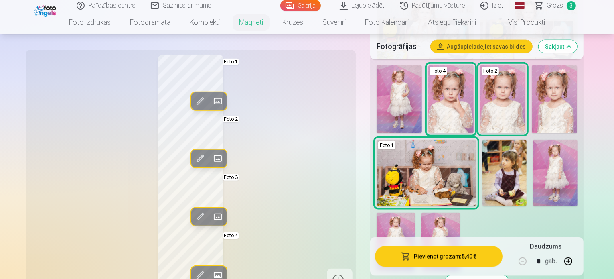
scroll to position [1003, 0]
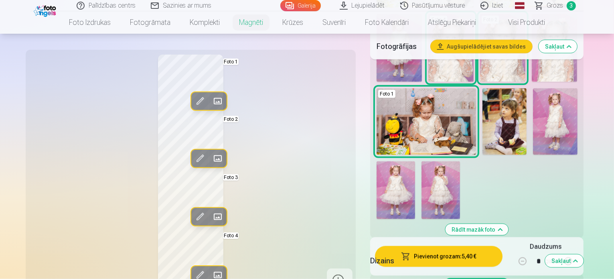
scroll to position [963, 0]
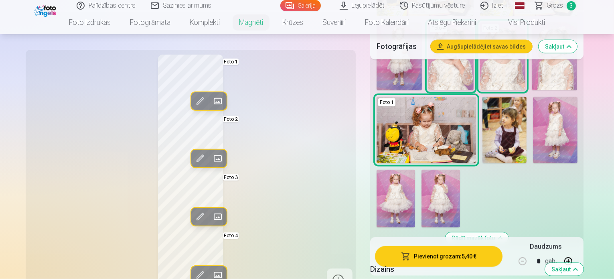
scroll to position [1043, 0]
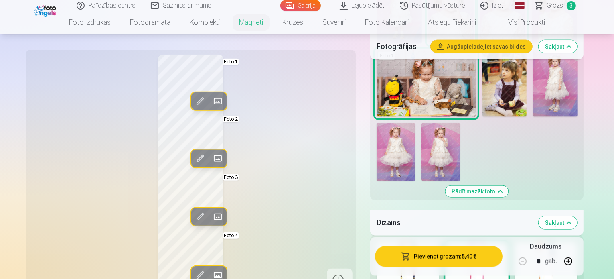
click at [507, 242] on div at bounding box center [477, 267] width 63 height 51
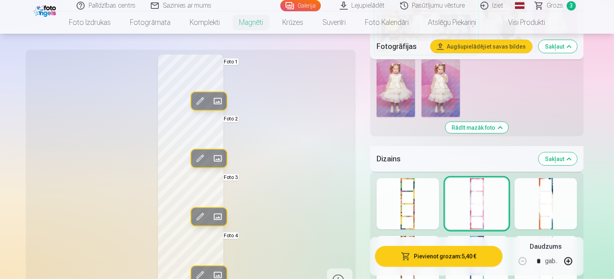
scroll to position [1163, 0]
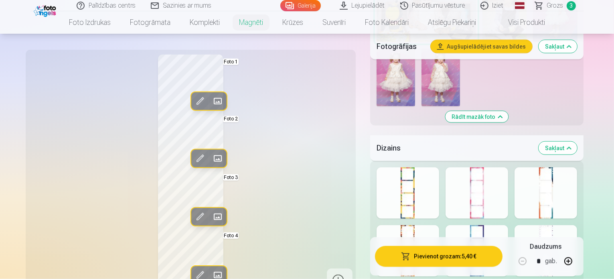
scroll to position [1083, 0]
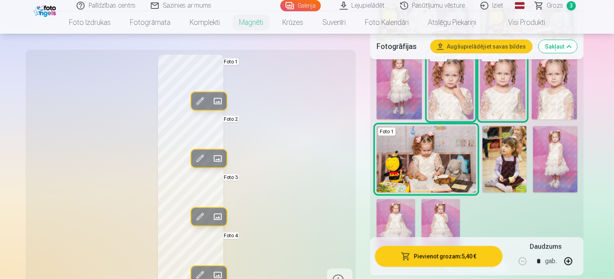
scroll to position [963, 0]
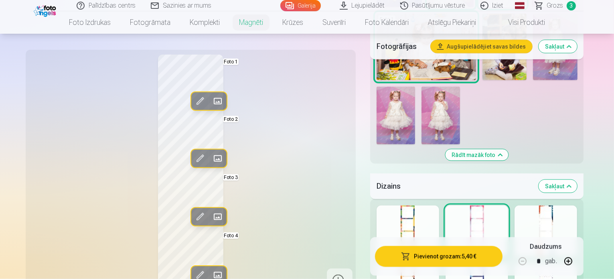
scroll to position [1083, 0]
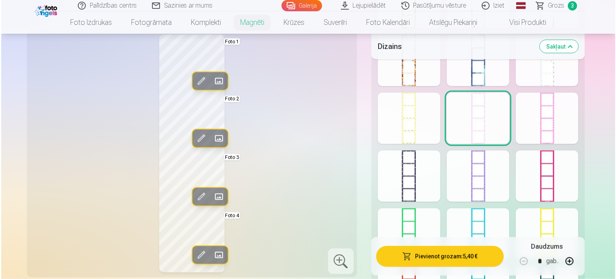
scroll to position [1364, 0]
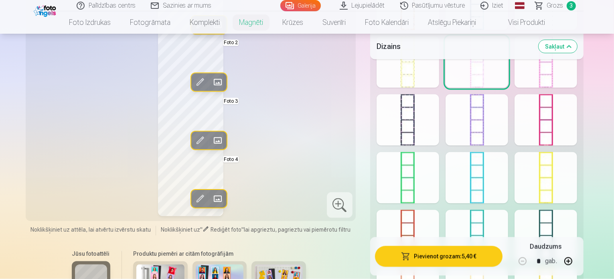
click at [480, 246] on button "Pievienot grozam : 5,40 €" at bounding box center [439, 256] width 128 height 21
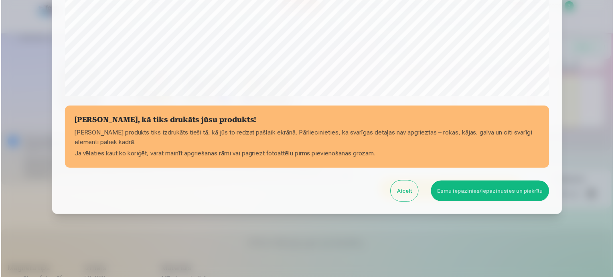
scroll to position [298, 0]
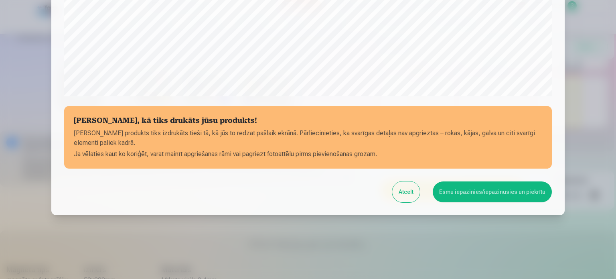
click at [488, 193] on button "Esmu iepazinies/iepazinusies un piekrītu" at bounding box center [492, 191] width 119 height 21
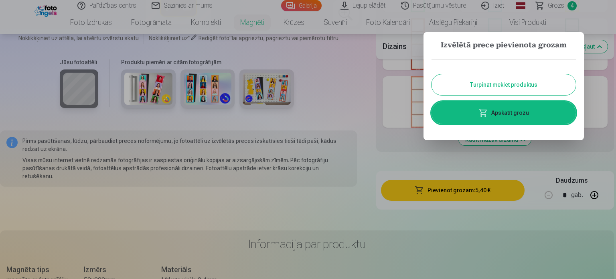
click at [483, 83] on button "Turpināt meklēt produktus" at bounding box center [504, 84] width 144 height 21
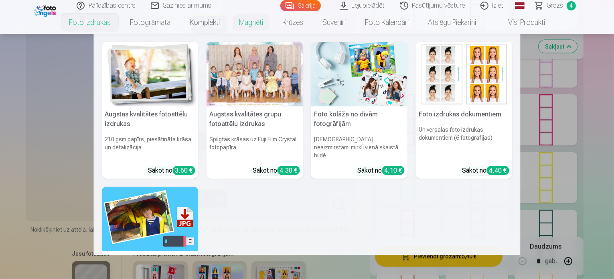
click at [270, 89] on div at bounding box center [255, 74] width 97 height 65
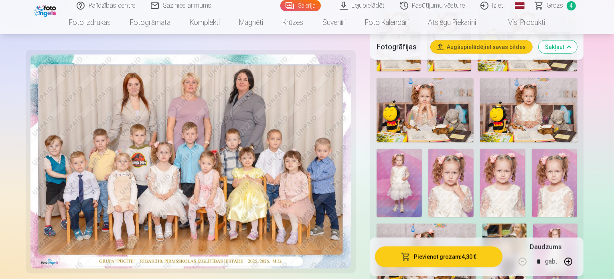
scroll to position [923, 0]
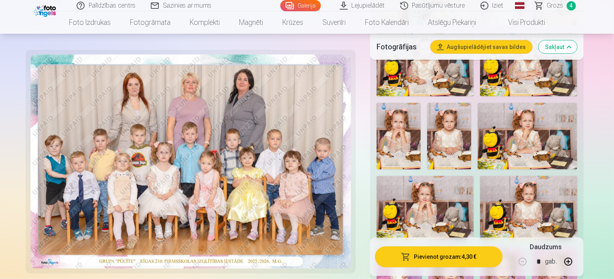
click at [426, 246] on button "Pievienot grozam : 4,30 €" at bounding box center [439, 256] width 128 height 21
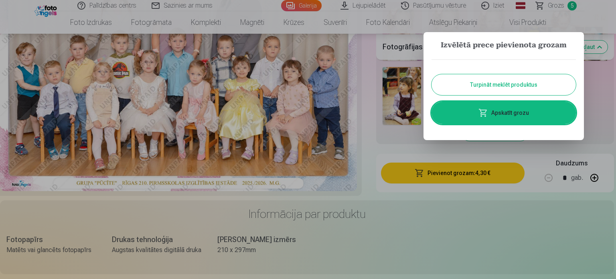
click at [525, 85] on button "Turpināt meklēt produktus" at bounding box center [504, 84] width 144 height 21
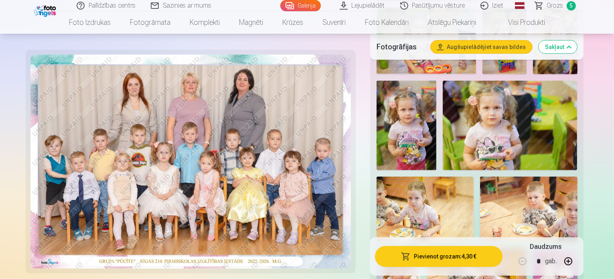
scroll to position [441, 0]
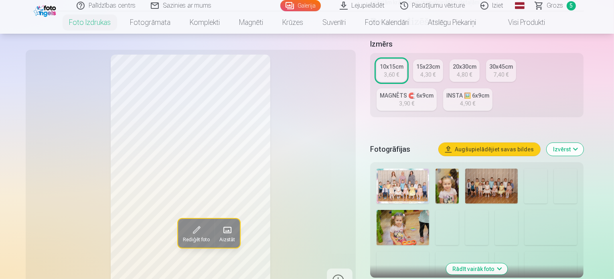
scroll to position [160, 0]
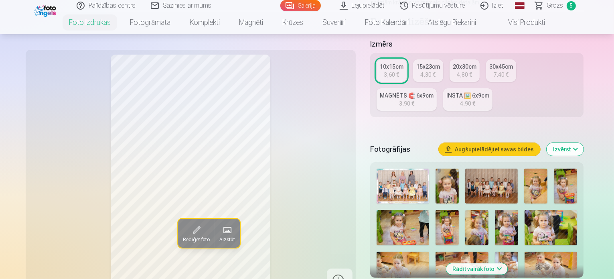
click at [506, 263] on button "Rādīt vairāk foto" at bounding box center [476, 268] width 61 height 11
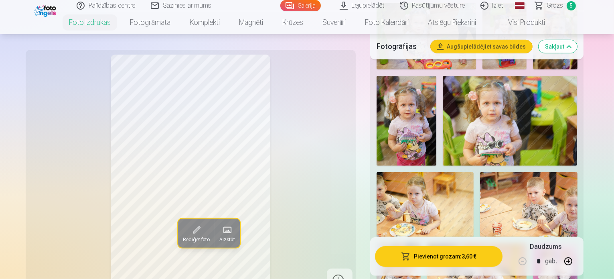
scroll to position [481, 0]
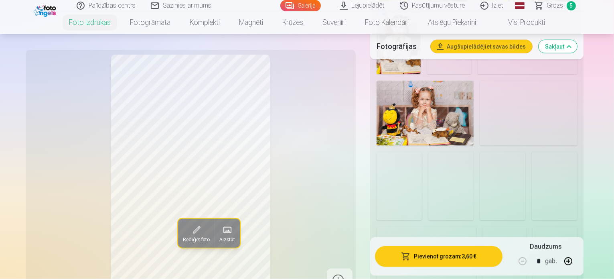
scroll to position [1043, 0]
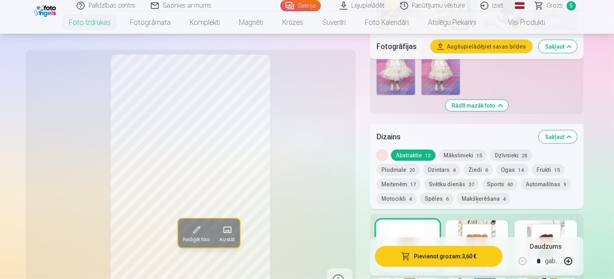
scroll to position [1163, 0]
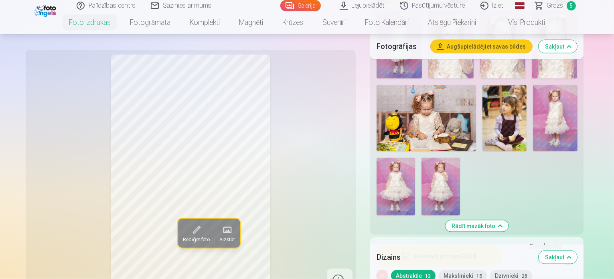
click at [482, 273] on span "15" at bounding box center [480, 276] width 6 height 6
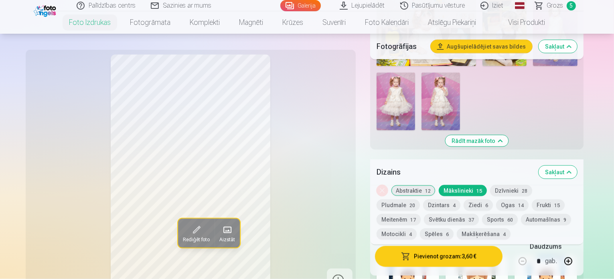
scroll to position [1244, 0]
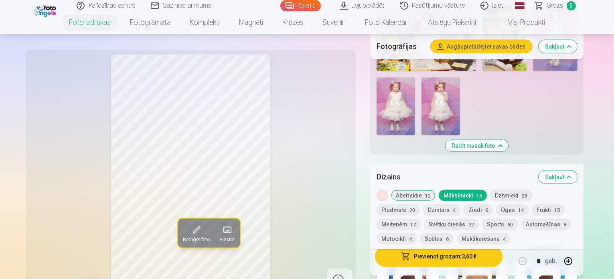
click at [520, 190] on button "Dzīvnieki 28" at bounding box center [511, 195] width 42 height 11
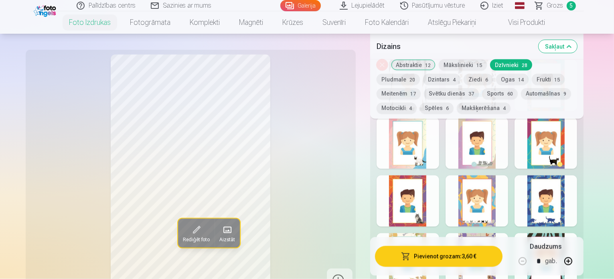
scroll to position [1524, 0]
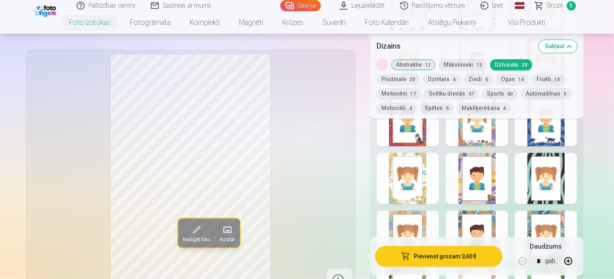
click at [420, 74] on button "Pludmale 20" at bounding box center [398, 79] width 43 height 11
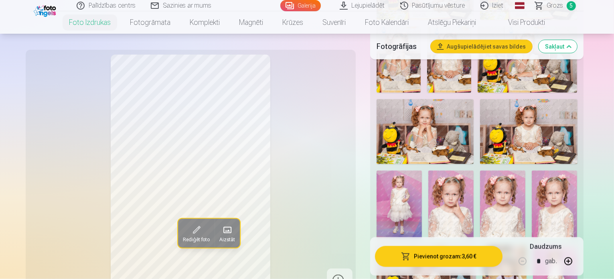
scroll to position [1003, 0]
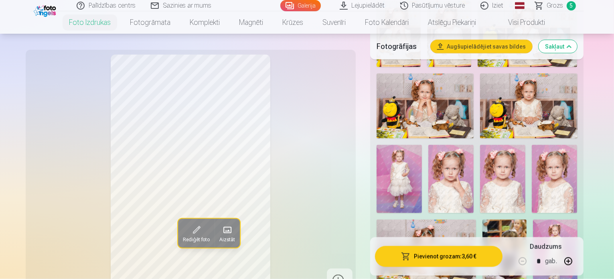
scroll to position [1043, 0]
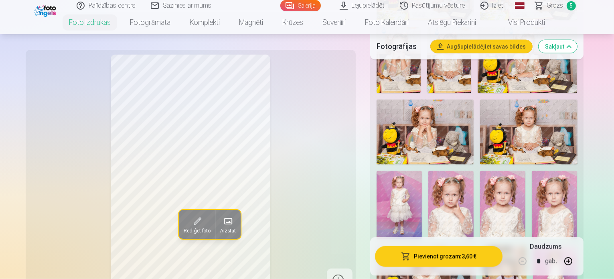
scroll to position [1083, 0]
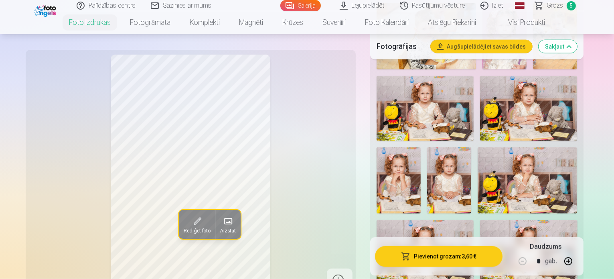
scroll to position [1003, 0]
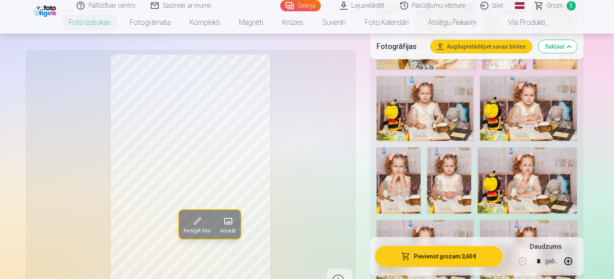
scroll to position [1043, 0]
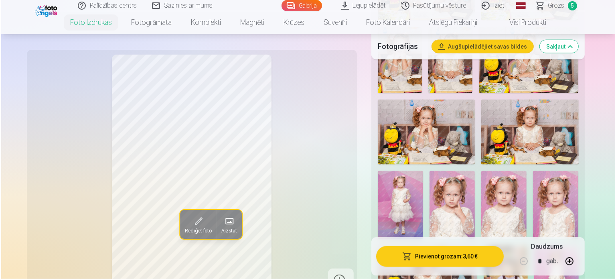
scroll to position [1003, 0]
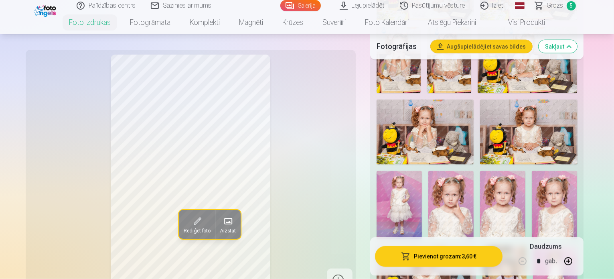
click at [464, 256] on button "Pievienot grozam : 3,60 €" at bounding box center [439, 256] width 128 height 21
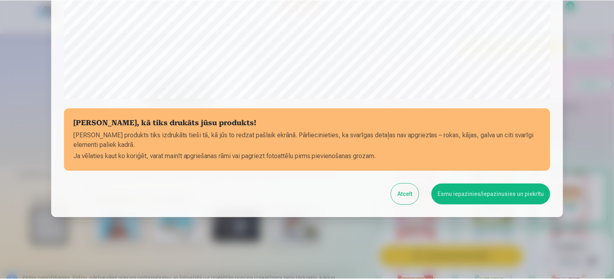
scroll to position [298, 0]
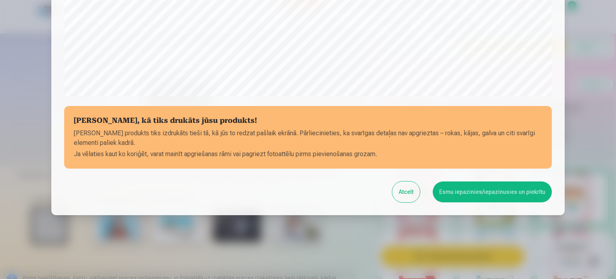
click at [499, 191] on button "Esmu iepazinies/iepazinusies un piekrītu" at bounding box center [492, 191] width 119 height 21
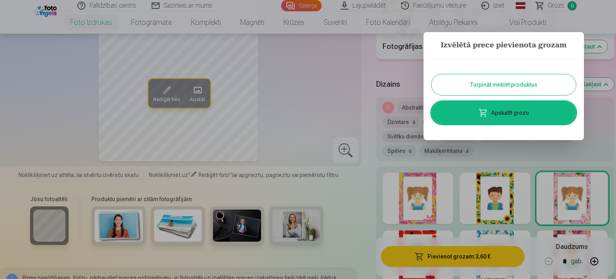
click at [524, 80] on button "Turpināt meklēt produktus" at bounding box center [504, 84] width 144 height 21
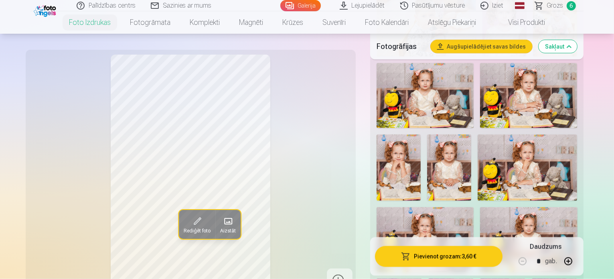
scroll to position [842, 0]
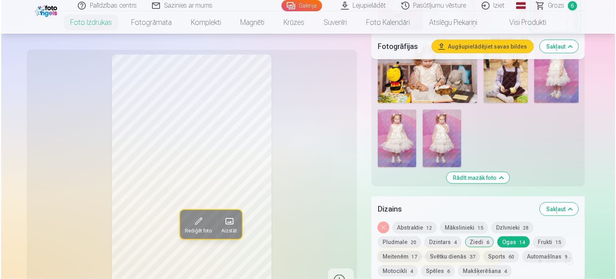
scroll to position [1163, 0]
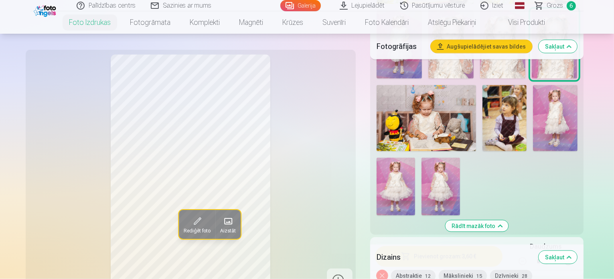
click at [445, 256] on button "Pievienot grozam : 3,60 €" at bounding box center [439, 256] width 128 height 21
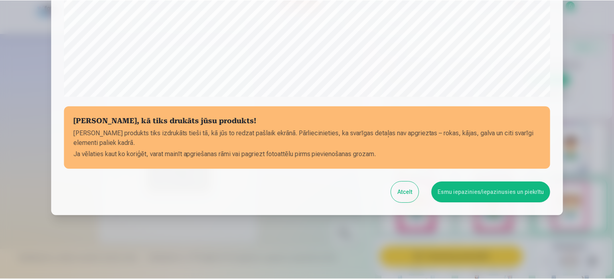
scroll to position [298, 0]
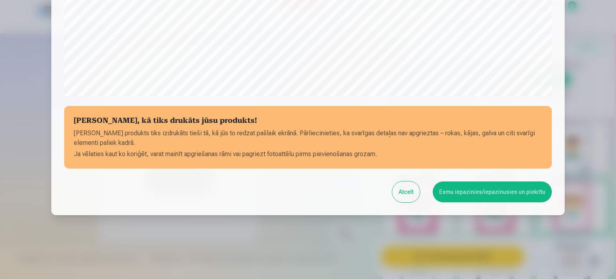
click at [477, 184] on button "Esmu iepazinies/iepazinusies un piekrītu" at bounding box center [492, 191] width 119 height 21
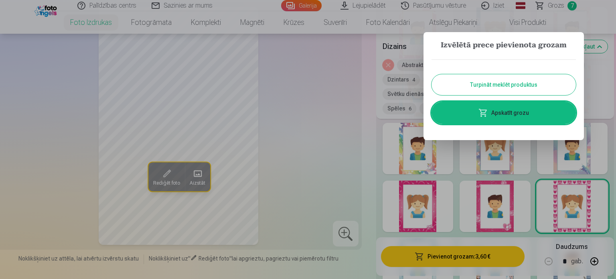
click at [531, 81] on button "Turpināt meklēt produktus" at bounding box center [504, 84] width 144 height 21
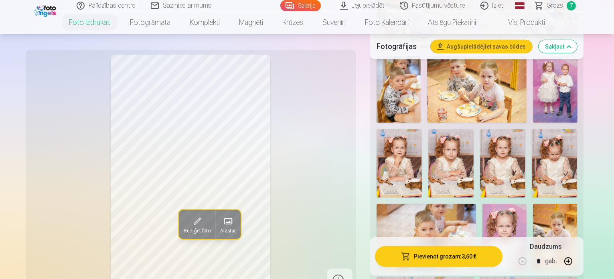
scroll to position [802, 0]
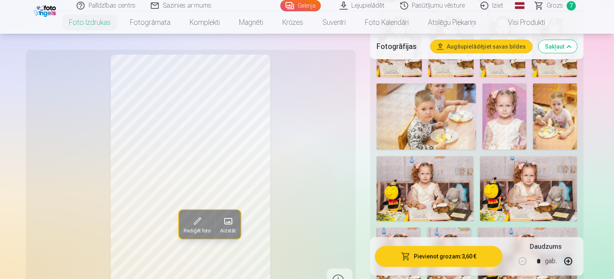
click at [376, 160] on div "Rādīt mazāk foto" at bounding box center [477, 57] width 214 height 1075
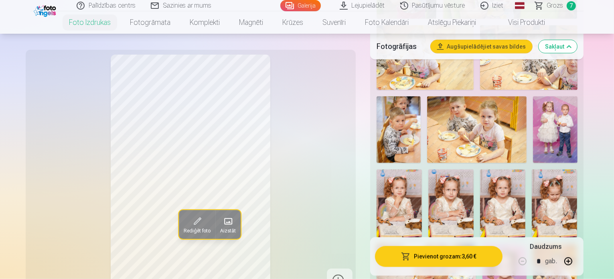
scroll to position [762, 0]
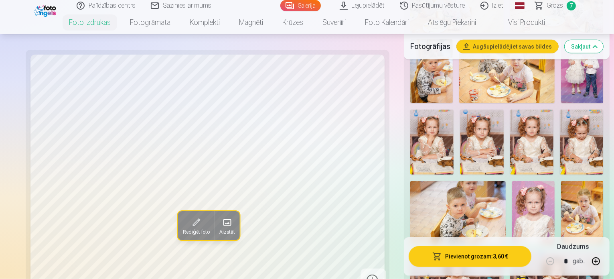
scroll to position [682, 0]
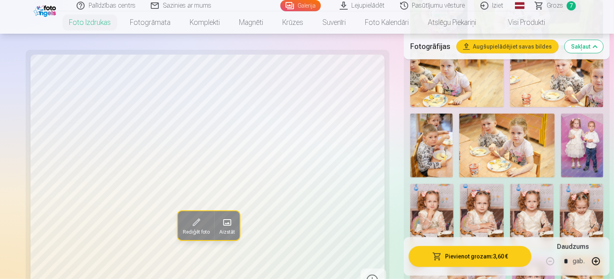
scroll to position [602, 0]
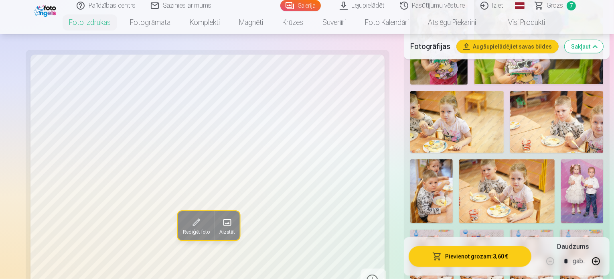
scroll to position [562, 0]
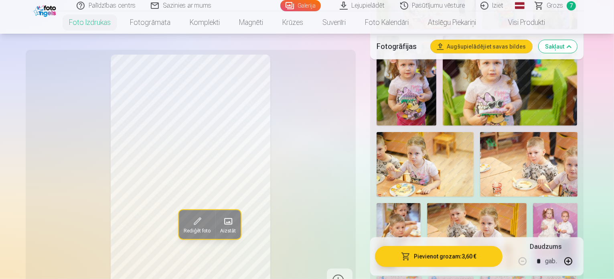
scroll to position [521, 0]
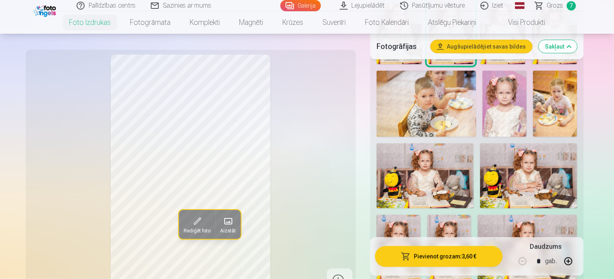
scroll to position [802, 0]
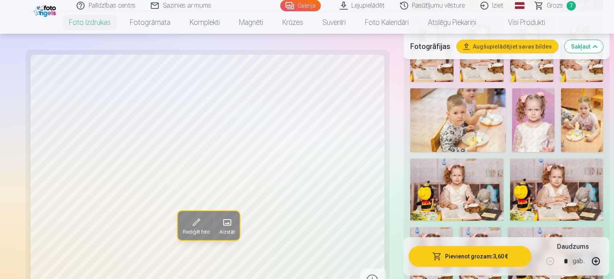
scroll to position [762, 0]
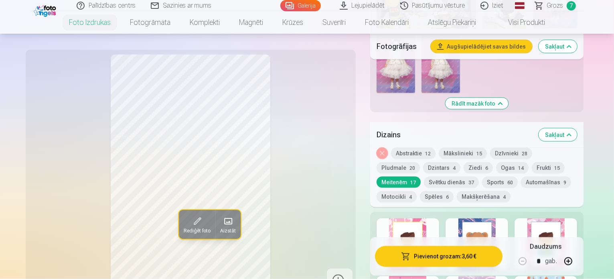
scroll to position [1244, 0]
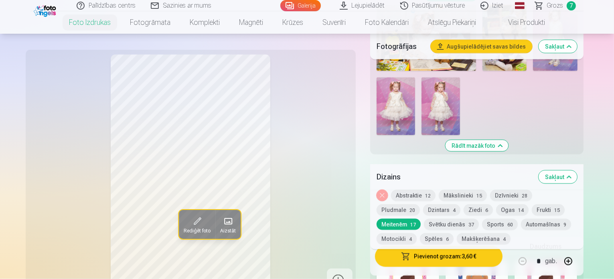
click at [464, 204] on button "Ziedi 6" at bounding box center [478, 209] width 29 height 11
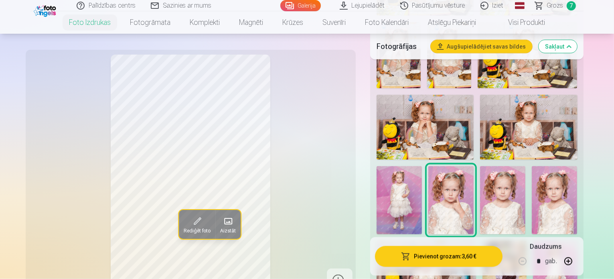
scroll to position [1003, 0]
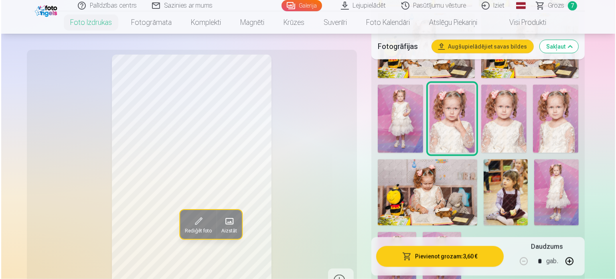
scroll to position [1123, 0]
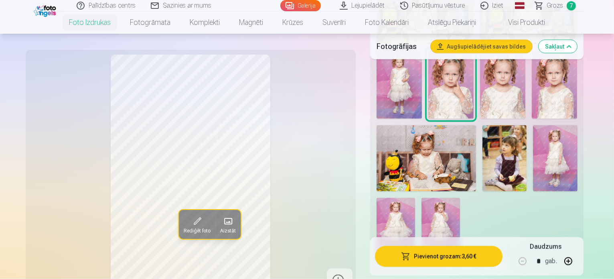
click at [454, 246] on button "Pievienot grozam : 3,60 €" at bounding box center [439, 256] width 128 height 21
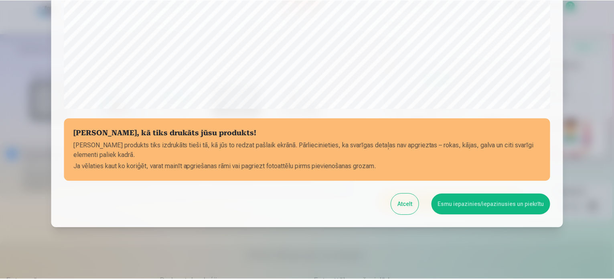
scroll to position [298, 0]
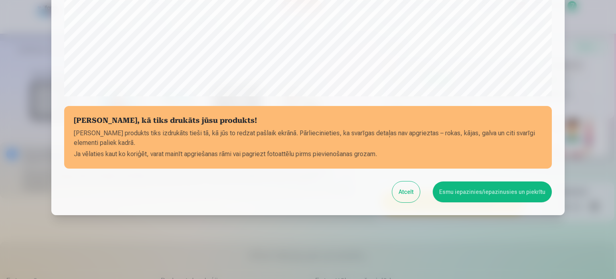
click at [485, 190] on button "Esmu iepazinies/iepazinusies un piekrītu" at bounding box center [492, 191] width 119 height 21
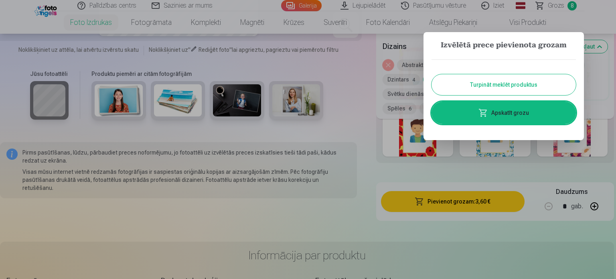
click at [507, 76] on button "Turpināt meklēt produktus" at bounding box center [504, 84] width 144 height 21
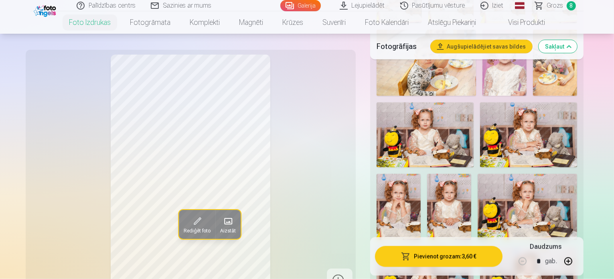
scroll to position [842, 0]
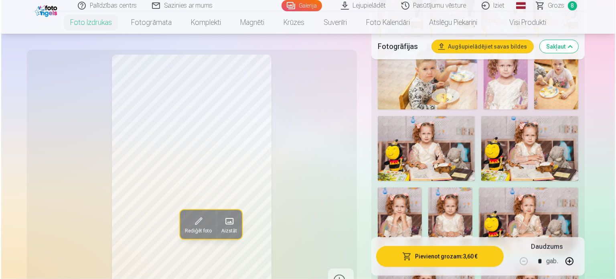
scroll to position [1003, 0]
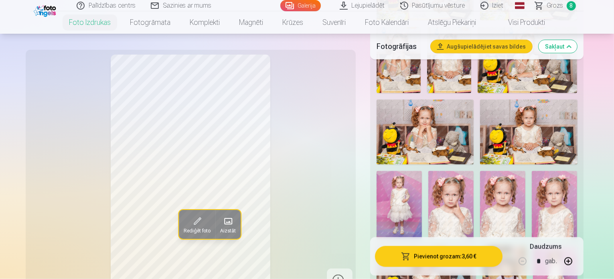
click at [450, 256] on button "Pievienot grozam : 3,60 €" at bounding box center [439, 256] width 128 height 21
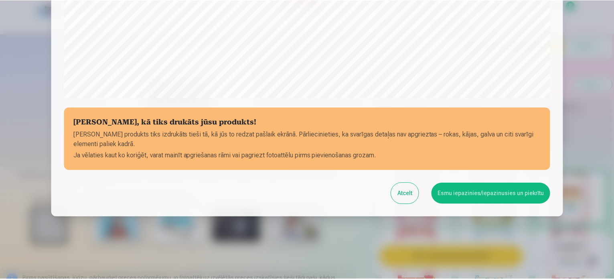
scroll to position [298, 0]
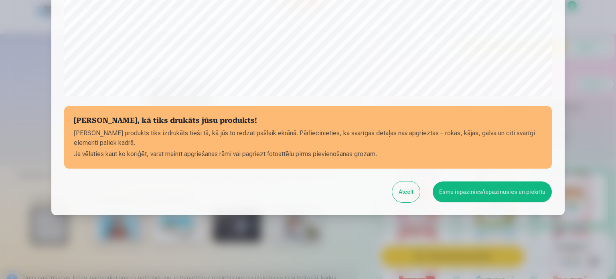
click at [507, 192] on button "Esmu iepazinies/iepazinusies un piekrītu" at bounding box center [492, 191] width 119 height 21
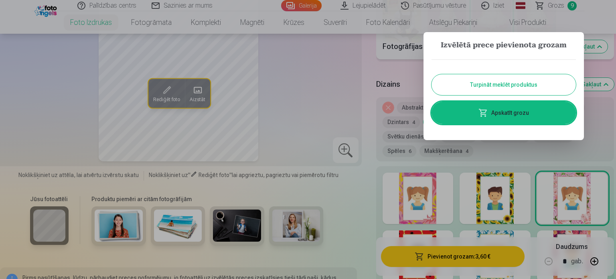
click at [534, 85] on button "Turpināt meklēt produktus" at bounding box center [504, 84] width 144 height 21
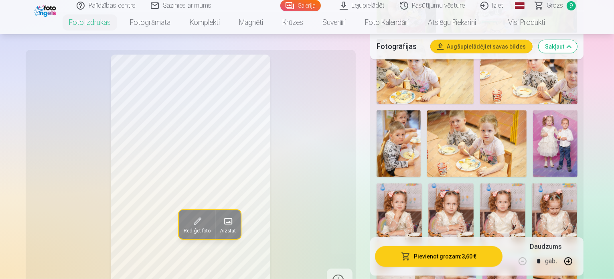
scroll to position [642, 0]
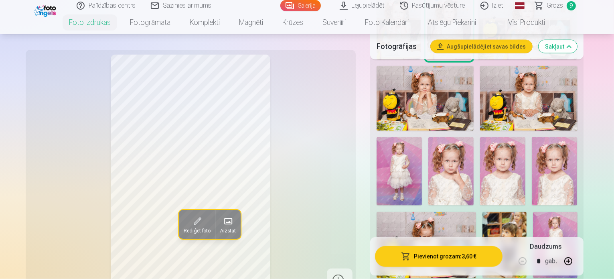
scroll to position [1083, 0]
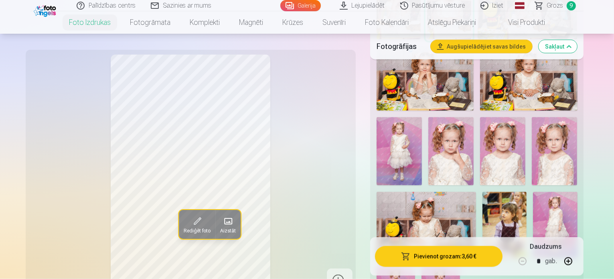
scroll to position [1043, 0]
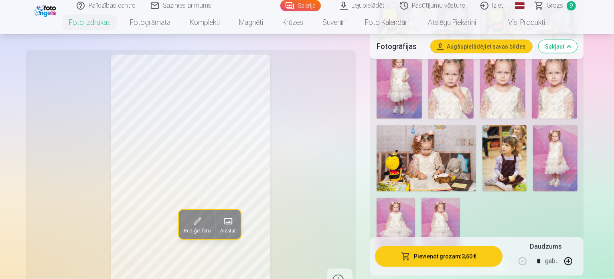
scroll to position [1123, 0]
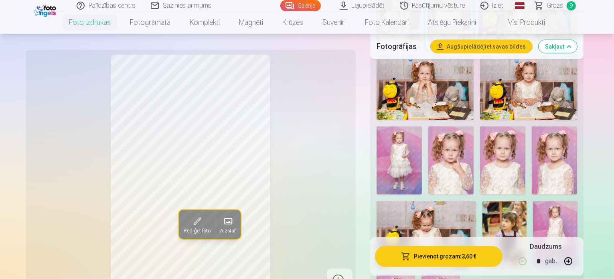
scroll to position [1043, 0]
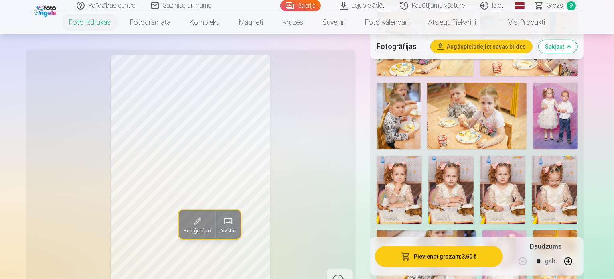
scroll to position [642, 0]
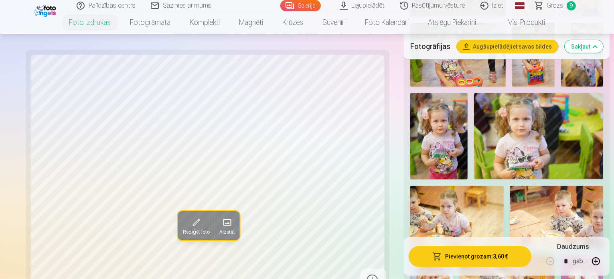
scroll to position [401, 0]
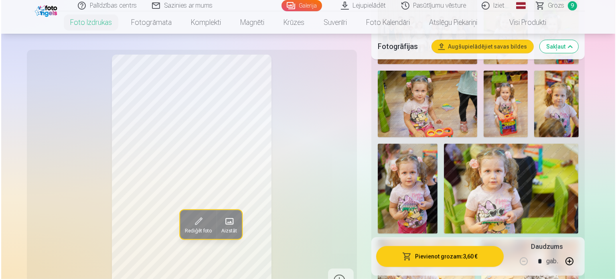
scroll to position [441, 0]
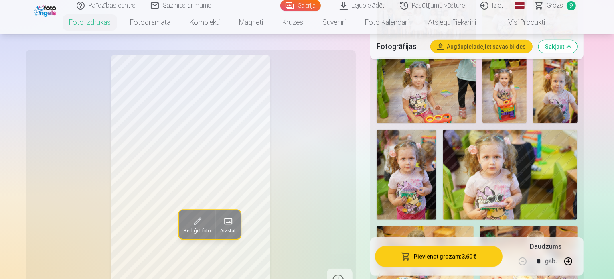
click at [469, 255] on button "Pievienot grozam : 3,60 €" at bounding box center [439, 256] width 128 height 21
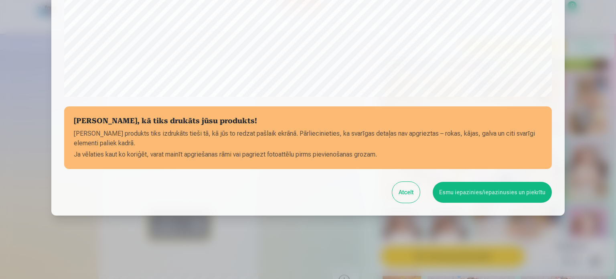
scroll to position [298, 0]
click at [458, 187] on button "Esmu iepazinies/iepazinusies un piekrītu" at bounding box center [492, 191] width 119 height 21
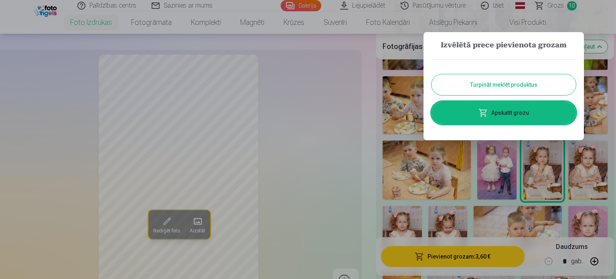
click at [499, 115] on link "Apskatīt grozu" at bounding box center [504, 112] width 144 height 22
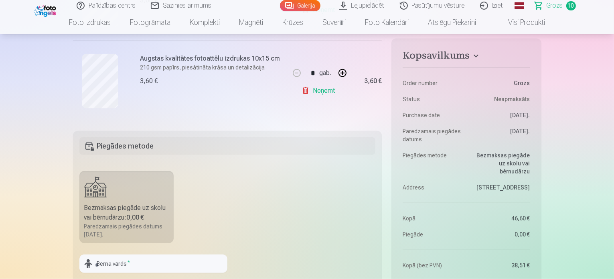
scroll to position [1003, 0]
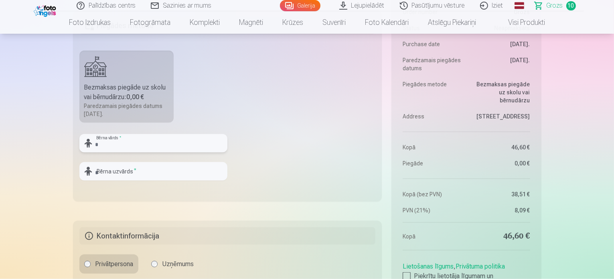
click at [176, 139] on input "text" at bounding box center [153, 143] width 148 height 18
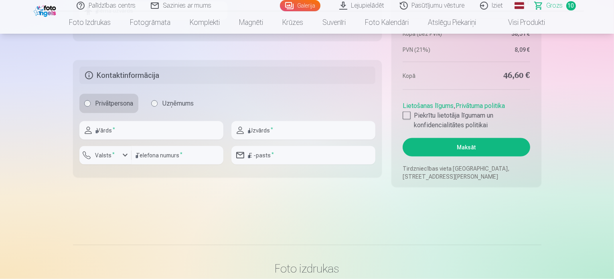
scroll to position [1083, 0]
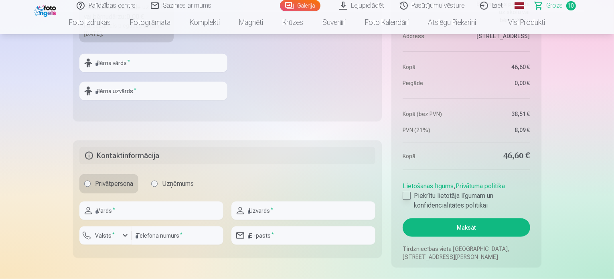
click at [411, 197] on label "Piekrītu lietotāja līgumam un konfidencialitātes politikai" at bounding box center [466, 200] width 127 height 19
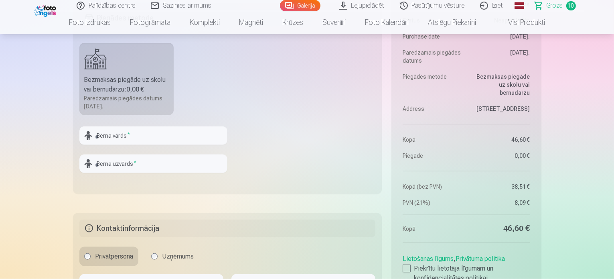
scroll to position [1043, 0]
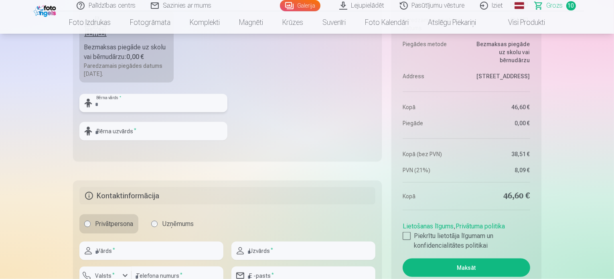
click at [99, 103] on input "text" at bounding box center [153, 103] width 148 height 18
paste input "*"
type input "*****"
click at [151, 131] on input "text" at bounding box center [153, 131] width 148 height 18
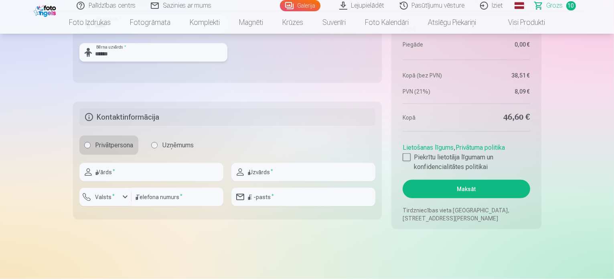
scroll to position [1123, 0]
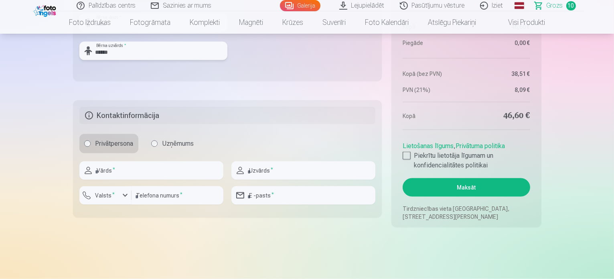
type input "******"
click at [130, 166] on input "text" at bounding box center [151, 170] width 144 height 18
click at [106, 172] on input "*******" at bounding box center [151, 170] width 144 height 18
click at [108, 173] on input "*******" at bounding box center [151, 170] width 144 height 18
type input "********"
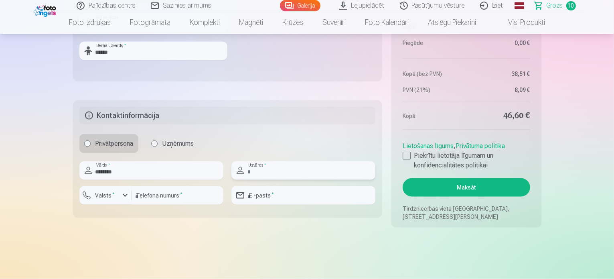
click at [257, 177] on input "text" at bounding box center [303, 170] width 144 height 18
type input "*******"
click at [351, 125] on fieldset "Kontaktinformācija Privātpersona Uzņēmums ******** Vārds * ******* Uzvārds * Va…" at bounding box center [227, 158] width 309 height 117
click at [168, 187] on input "number" at bounding box center [178, 195] width 92 height 18
type input "********"
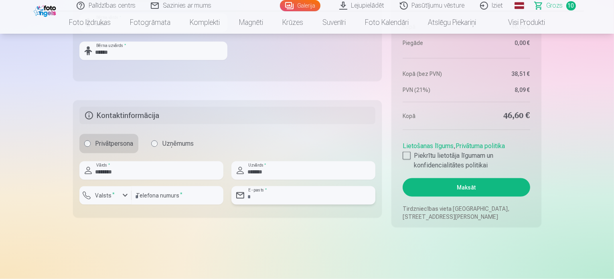
click at [269, 196] on input "email" at bounding box center [303, 195] width 144 height 18
type input "**********"
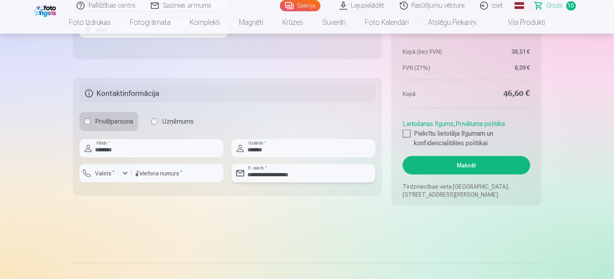
scroll to position [1163, 0]
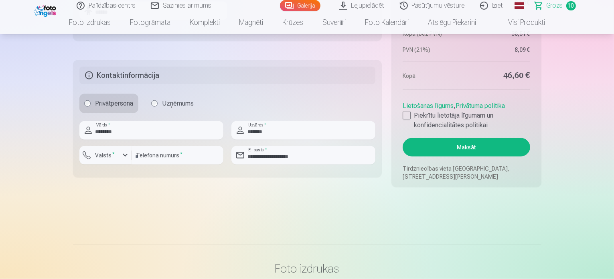
click at [485, 146] on button "Maksāt" at bounding box center [466, 147] width 127 height 18
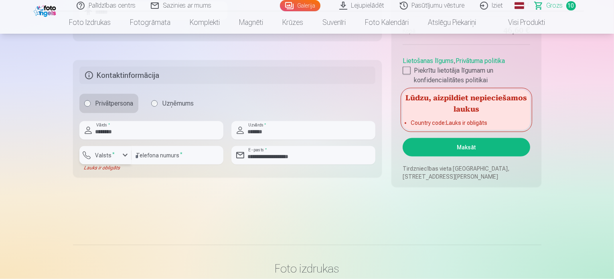
click at [110, 157] on label "Valsts *" at bounding box center [105, 155] width 26 height 8
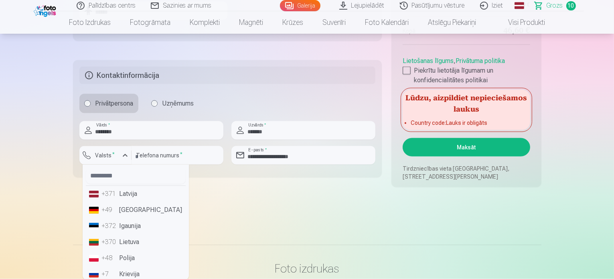
click at [133, 193] on li "+371 Latvija" at bounding box center [136, 194] width 100 height 16
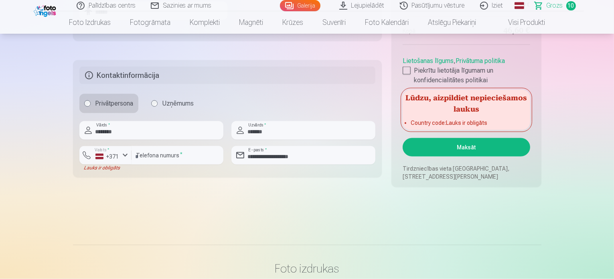
click at [488, 150] on button "Maksāt" at bounding box center [466, 147] width 127 height 18
